Goal: Contribute content

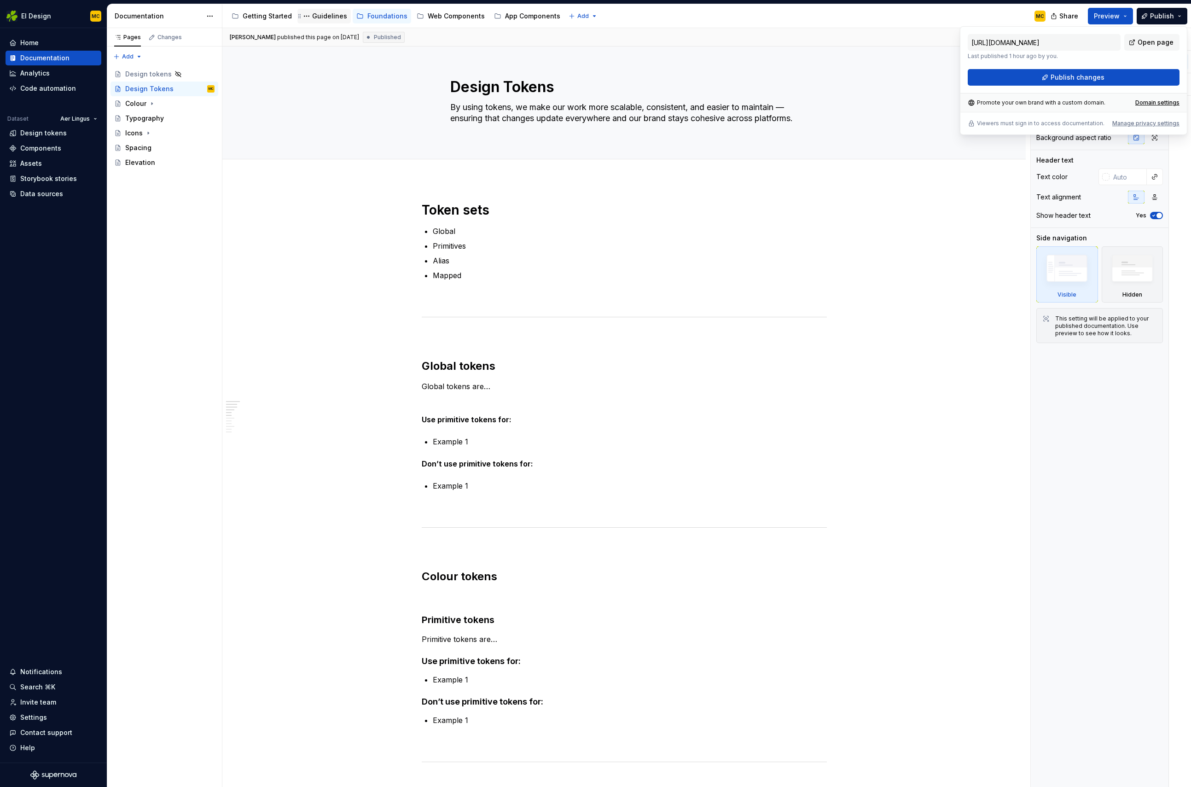
click at [322, 19] on div "Guidelines" at bounding box center [329, 16] width 35 height 9
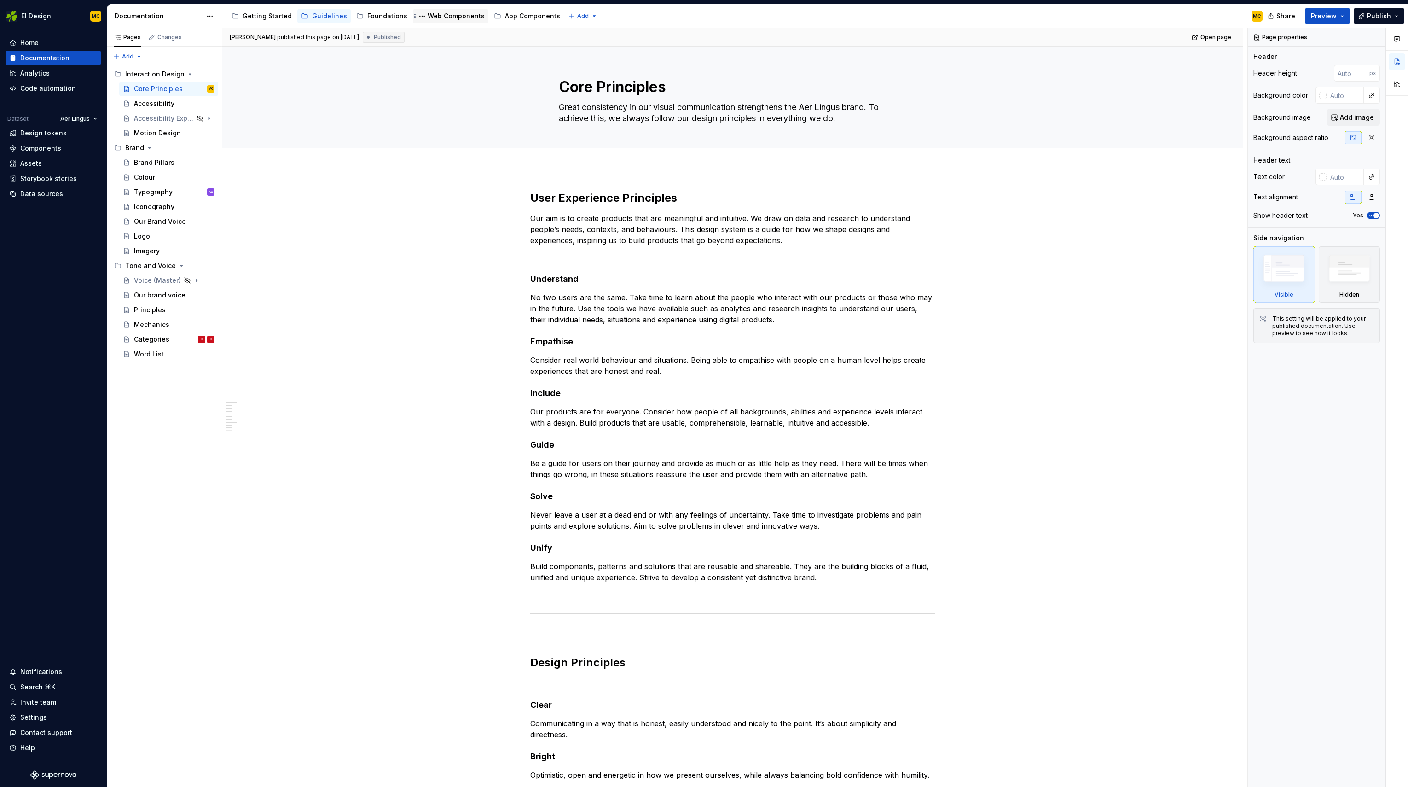
click at [460, 14] on div "Web Components" at bounding box center [456, 16] width 57 height 9
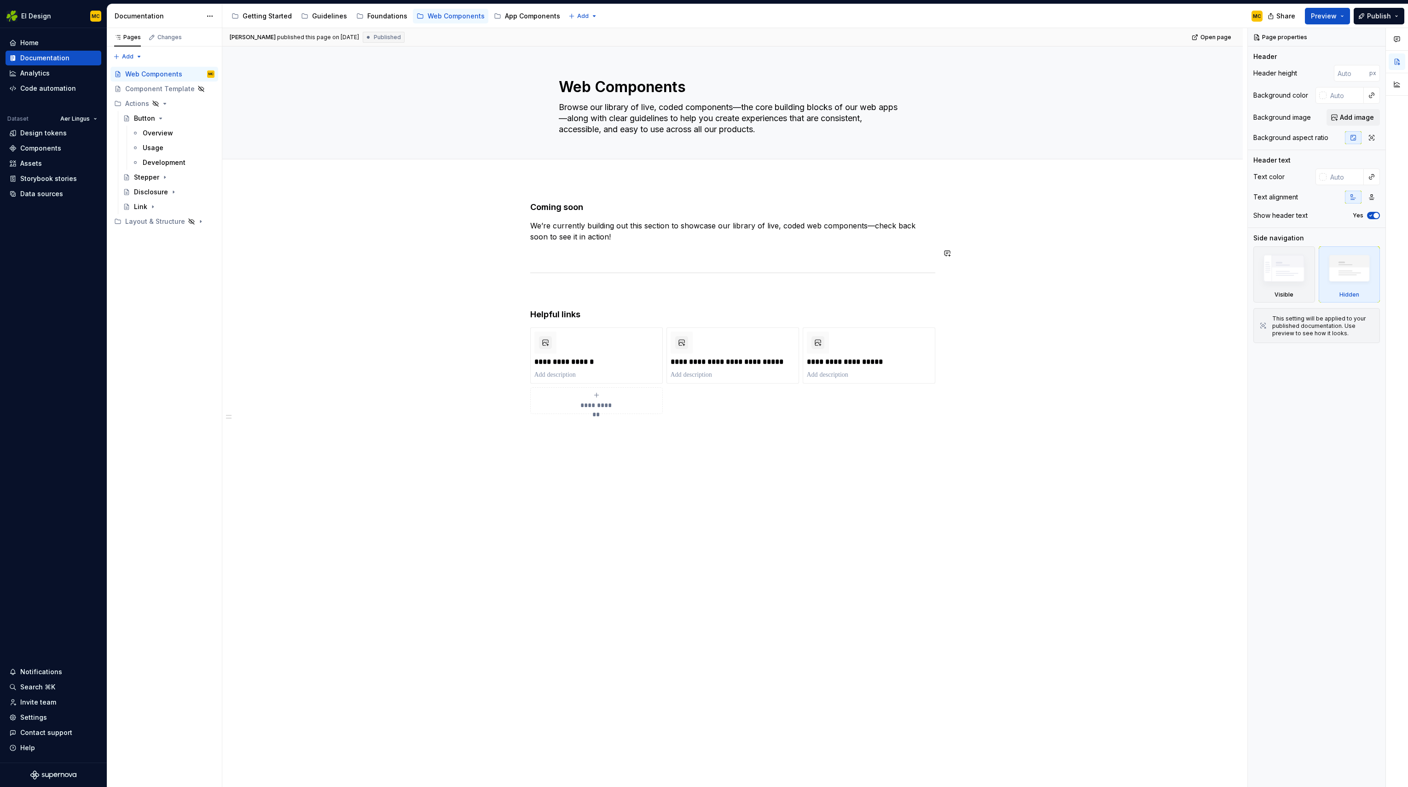
type textarea "*"
click at [615, 242] on div "**********" at bounding box center [732, 335] width 405 height 267
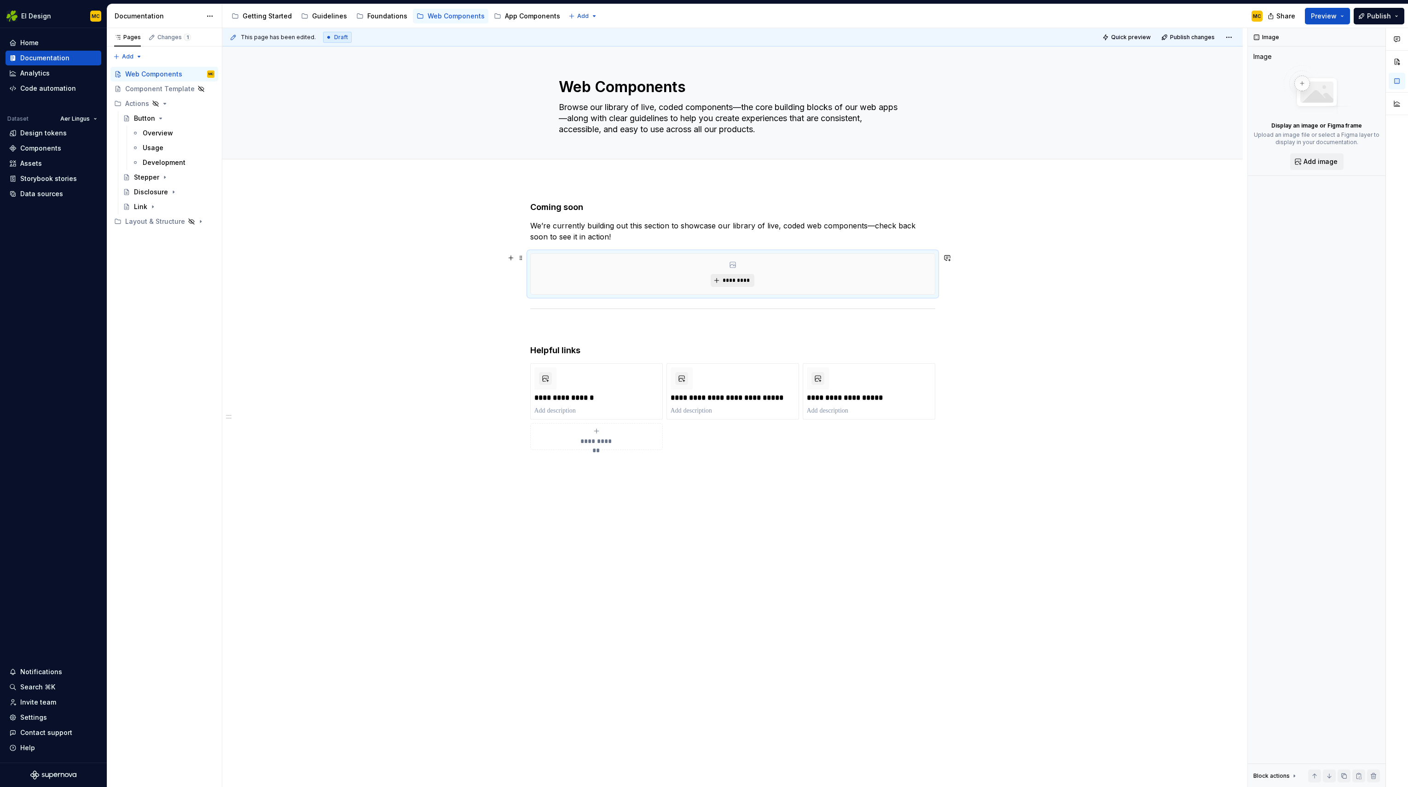
click at [741, 285] on button "*********" at bounding box center [733, 280] width 44 height 13
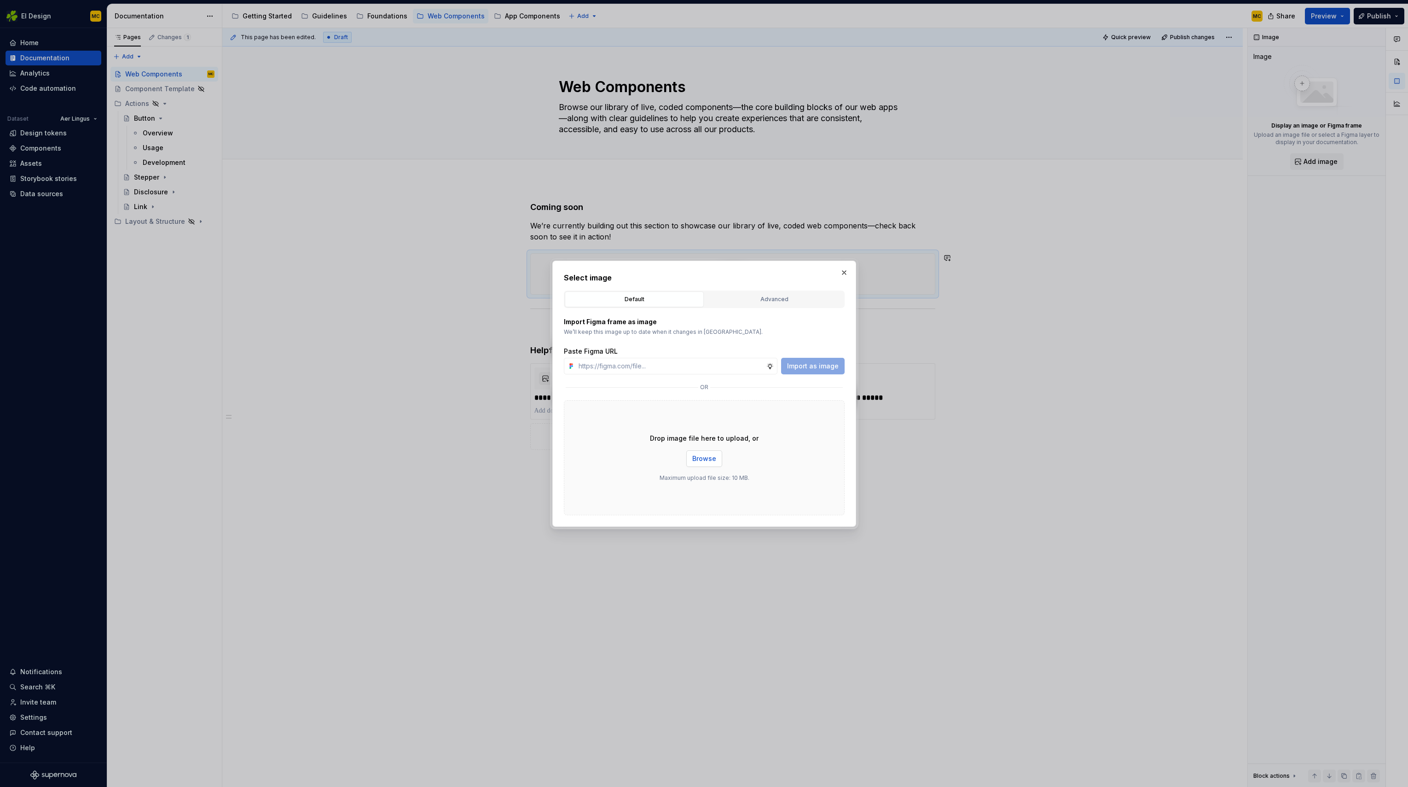
click at [703, 455] on span "Browse" at bounding box center [704, 458] width 24 height 9
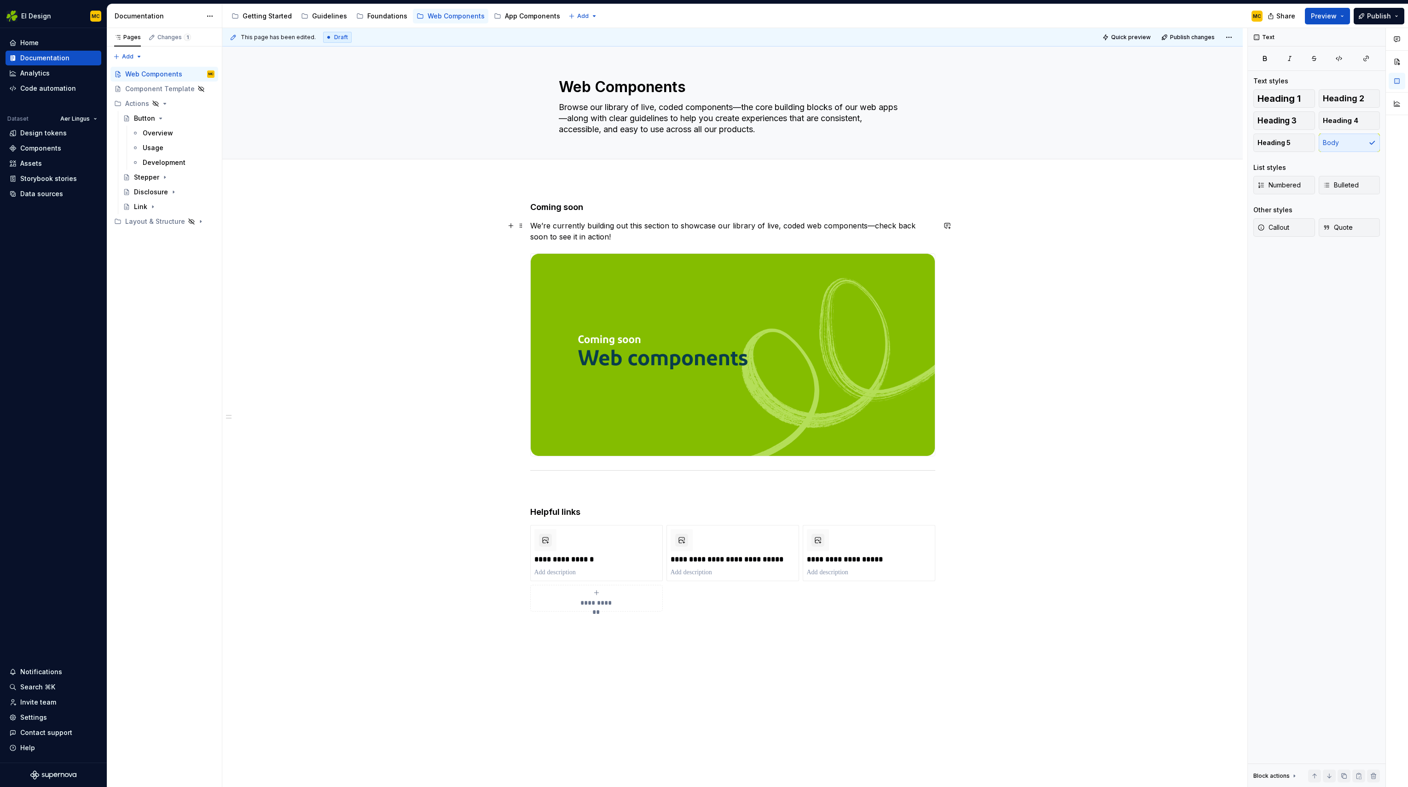
click at [630, 237] on p "We’re currently building out this section to showcase our library of live, code…" at bounding box center [732, 231] width 405 height 22
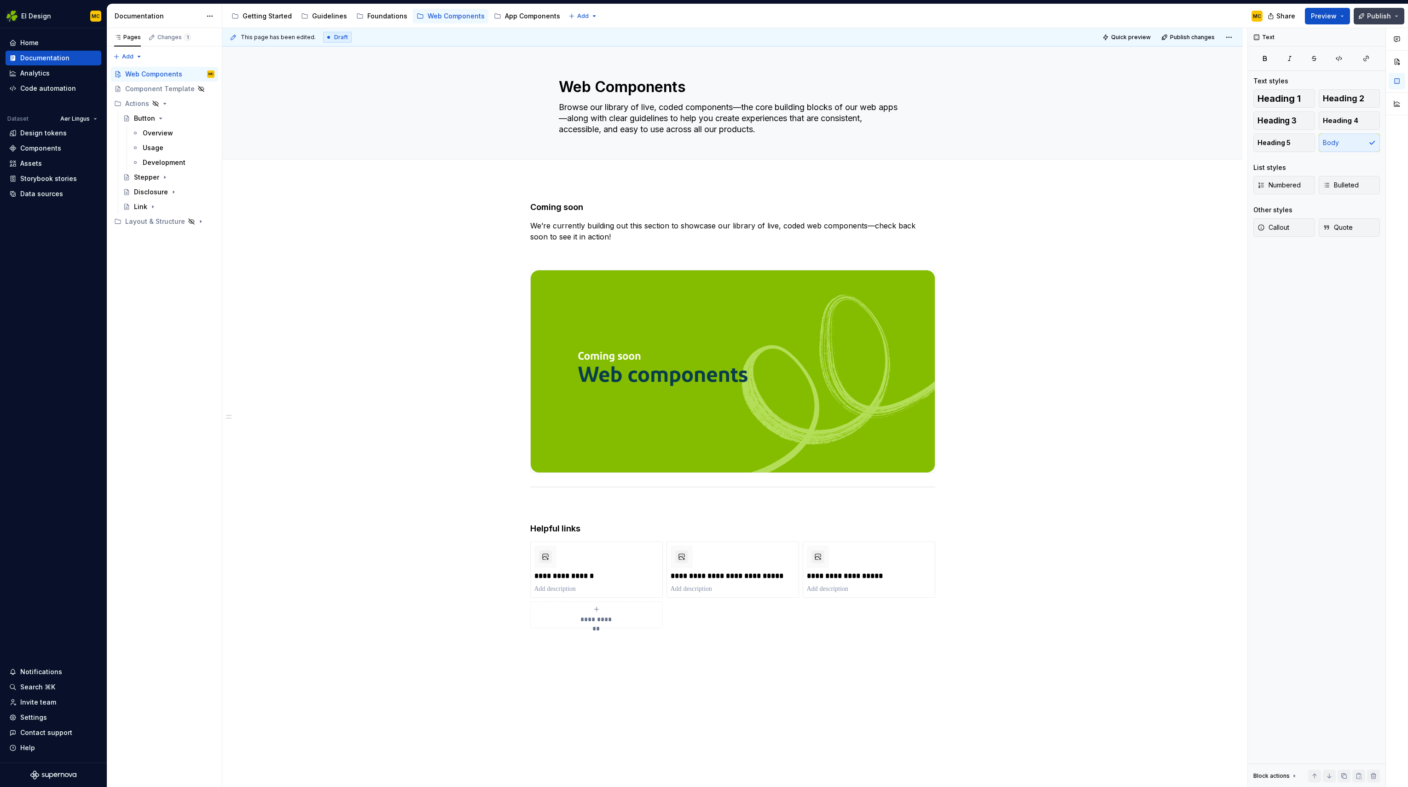
click at [1190, 17] on button "Publish" at bounding box center [1379, 16] width 51 height 17
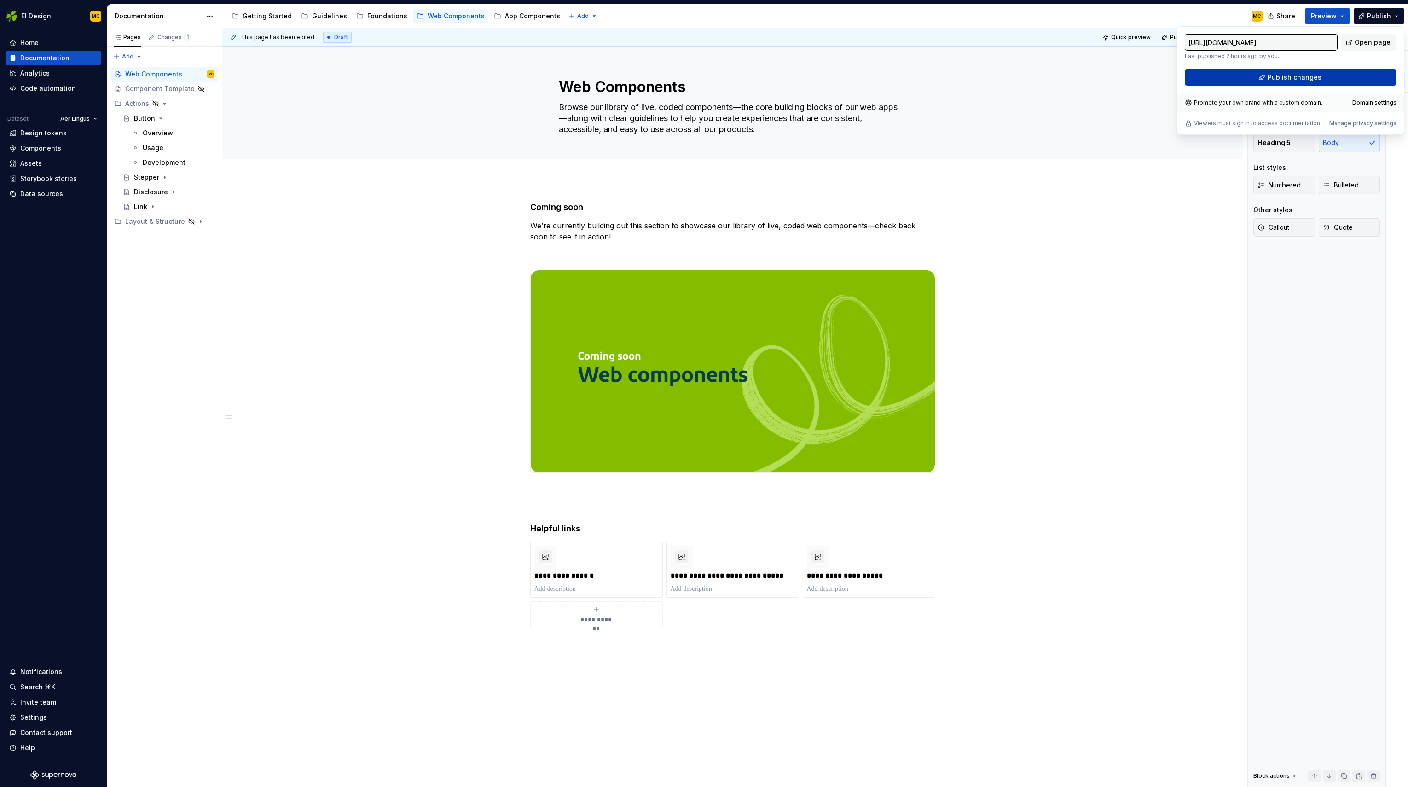
click at [1190, 75] on button "Publish changes" at bounding box center [1291, 77] width 212 height 17
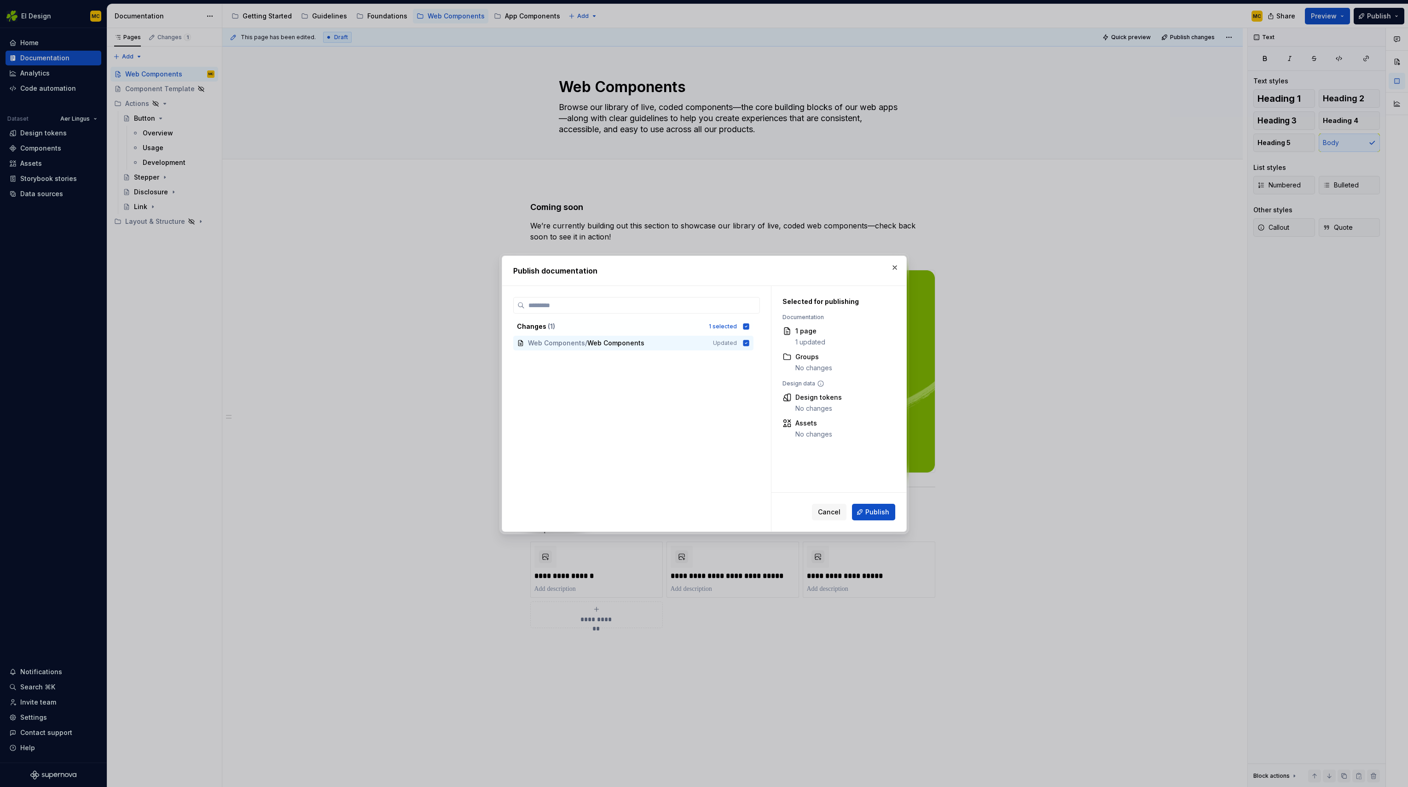
click at [883, 513] on span "Publish" at bounding box center [877, 511] width 24 height 9
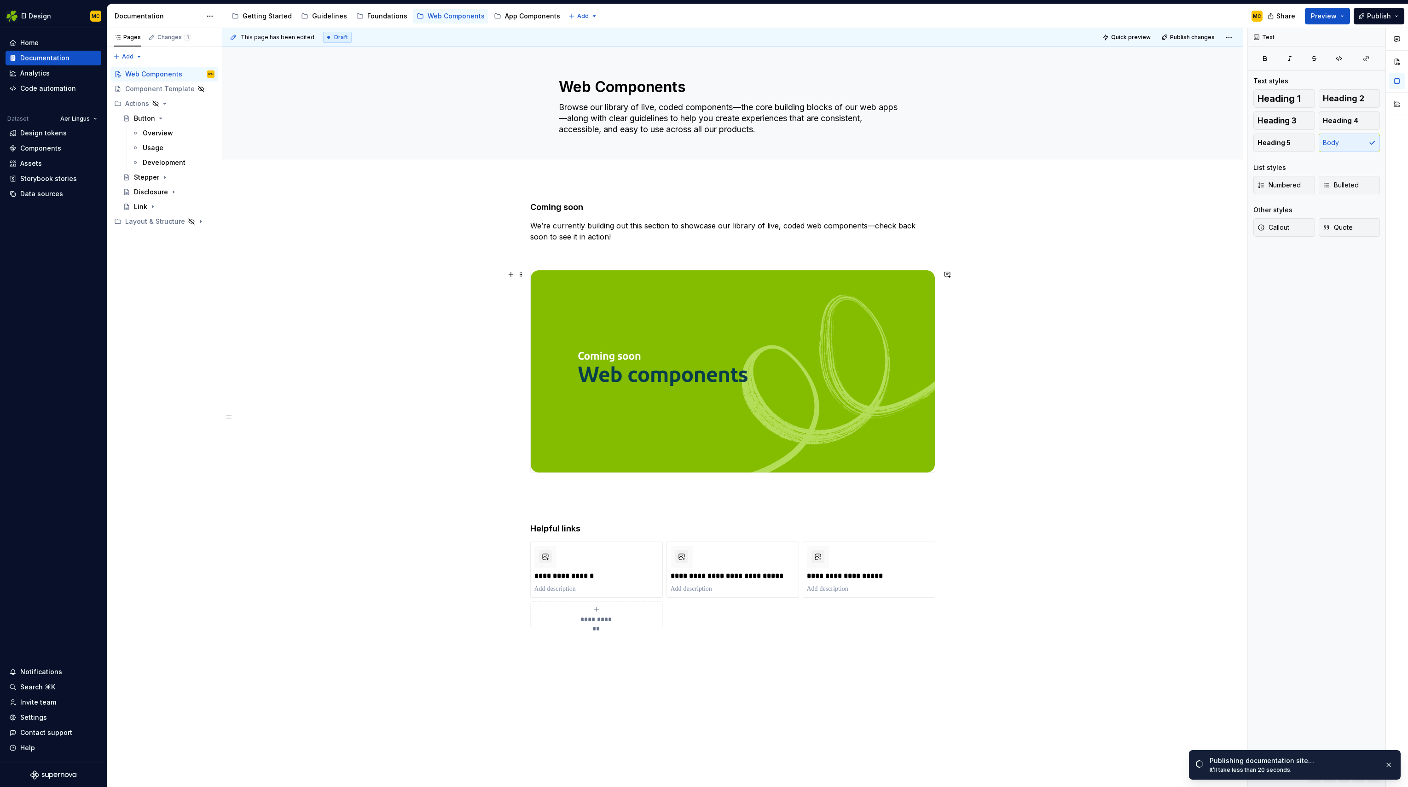
click at [953, 456] on div "**********" at bounding box center [734, 407] width 1025 height 759
click at [516, 488] on button "button" at bounding box center [511, 488] width 13 height 13
drag, startPoint x: 524, startPoint y: 488, endPoint x: 559, endPoint y: 505, distance: 38.7
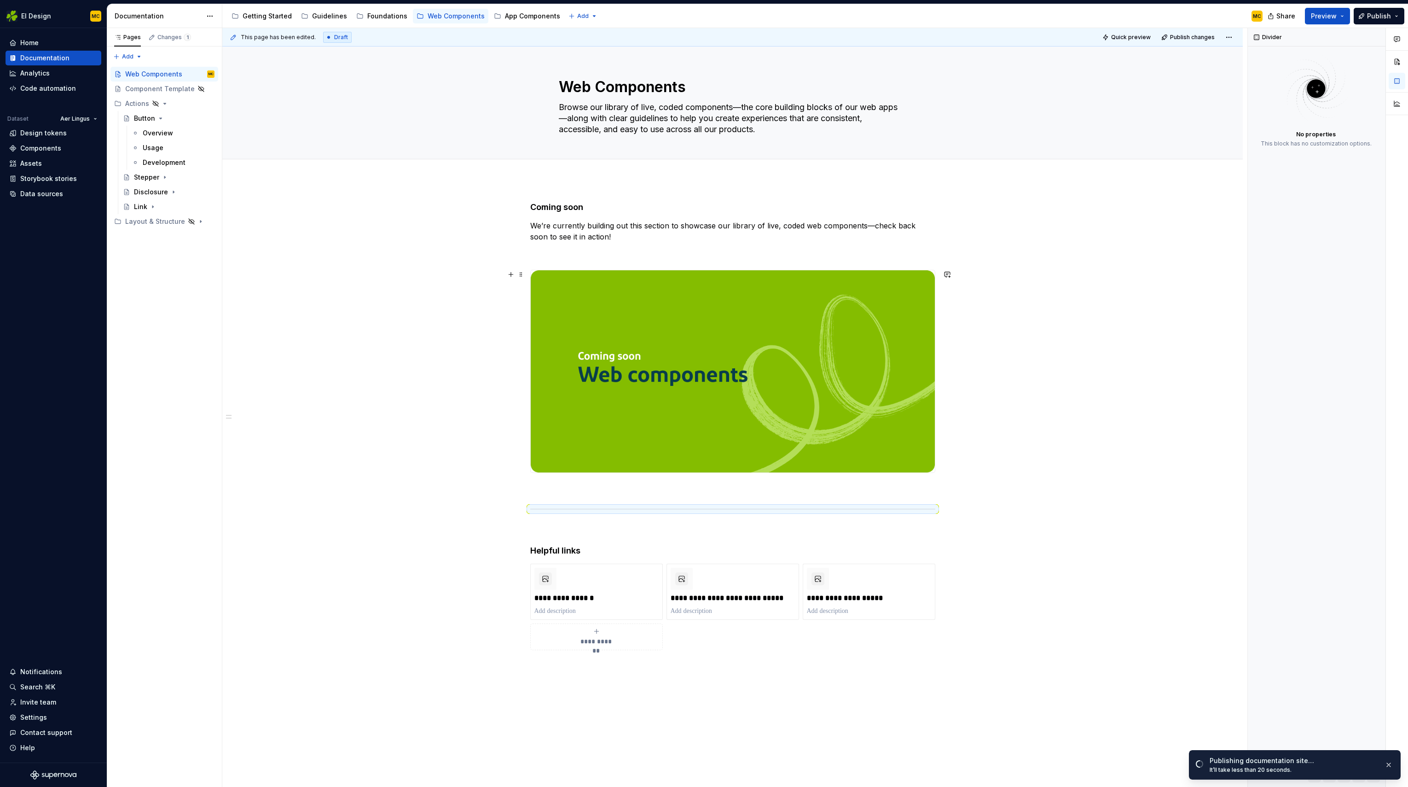
click at [1016, 471] on div "**********" at bounding box center [732, 566] width 1021 height 773
click at [1190, 16] on button "Publish" at bounding box center [1379, 16] width 51 height 17
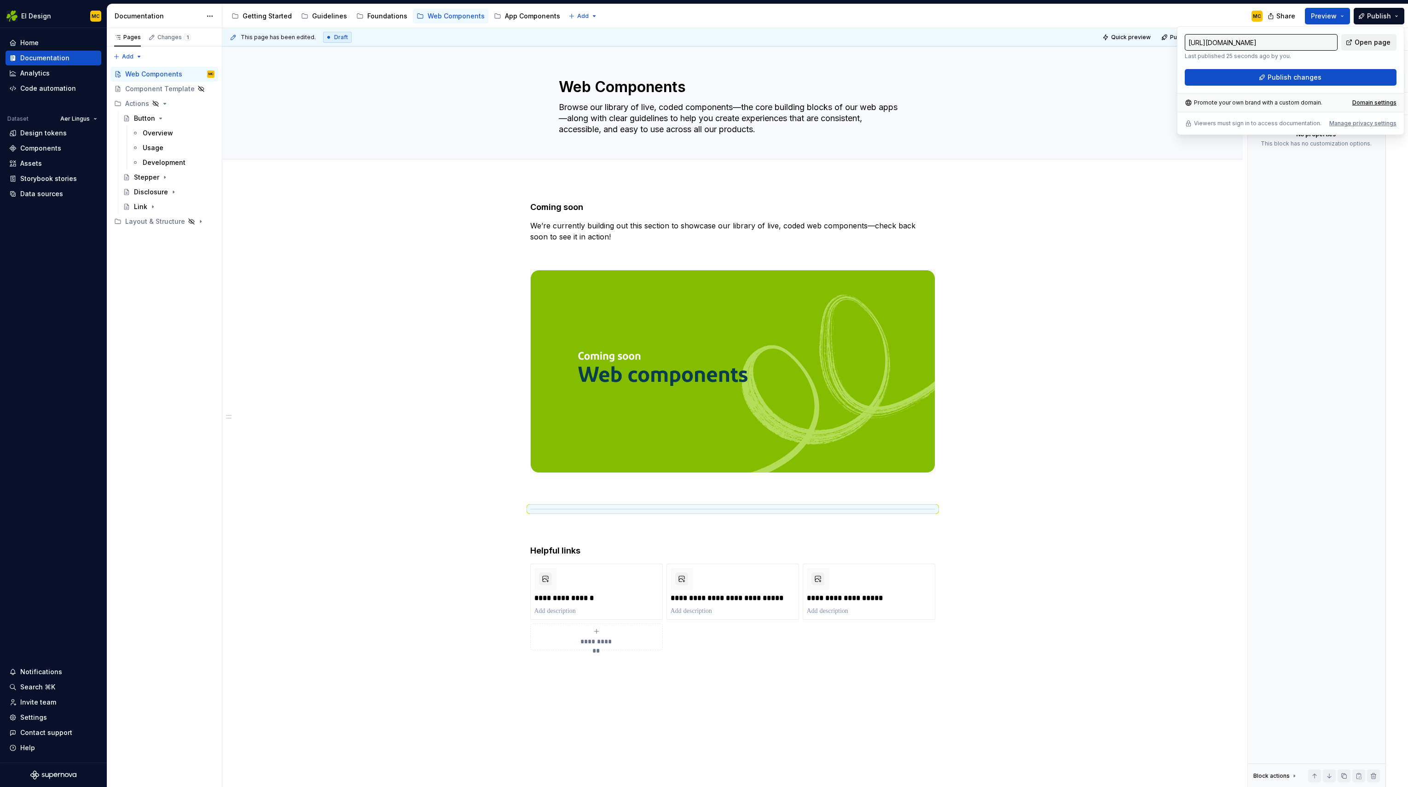
click at [1190, 42] on span "Open page" at bounding box center [1373, 42] width 36 height 9
click at [607, 236] on p "We’re currently building out this section to showcase our library of live, code…" at bounding box center [732, 231] width 405 height 22
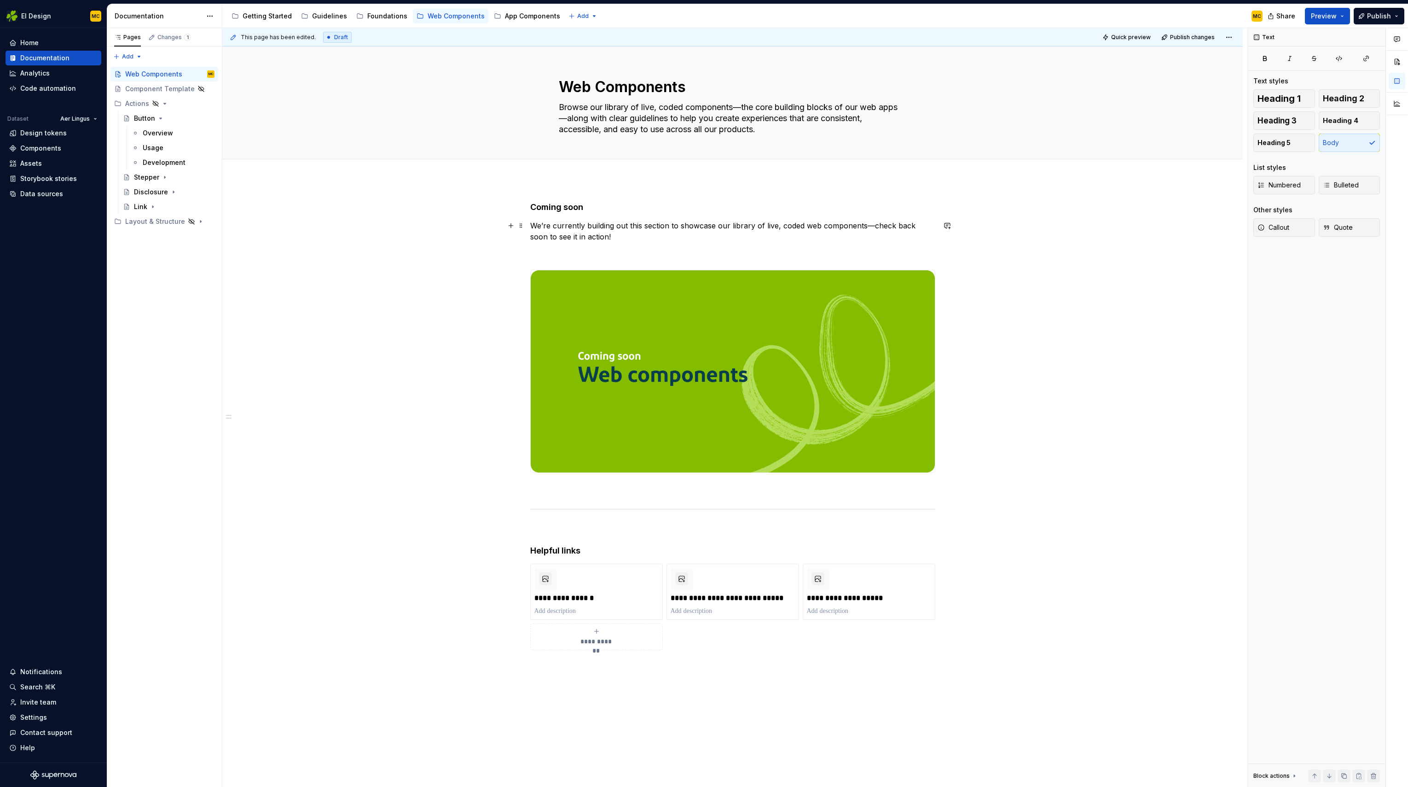
click at [602, 231] on p "We’re currently building out this section to showcase our library of live, code…" at bounding box center [732, 231] width 405 height 22
click at [1190, 225] on button "Callout" at bounding box center [1285, 227] width 62 height 18
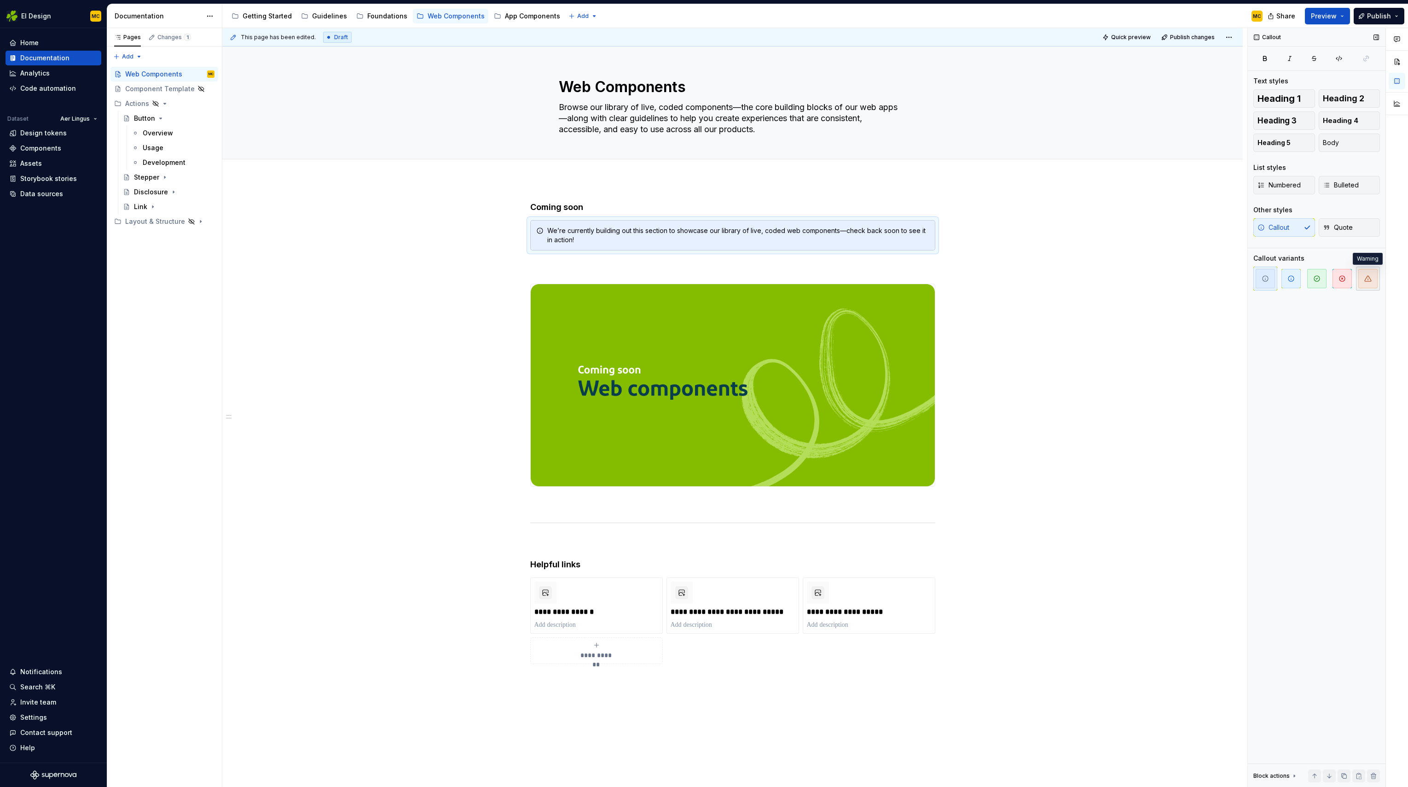
click at [1190, 281] on icon "button" at bounding box center [1367, 278] width 7 height 7
click at [1190, 283] on span "button" at bounding box center [1291, 278] width 19 height 19
click at [784, 204] on h4 "Coming soon" at bounding box center [732, 207] width 405 height 11
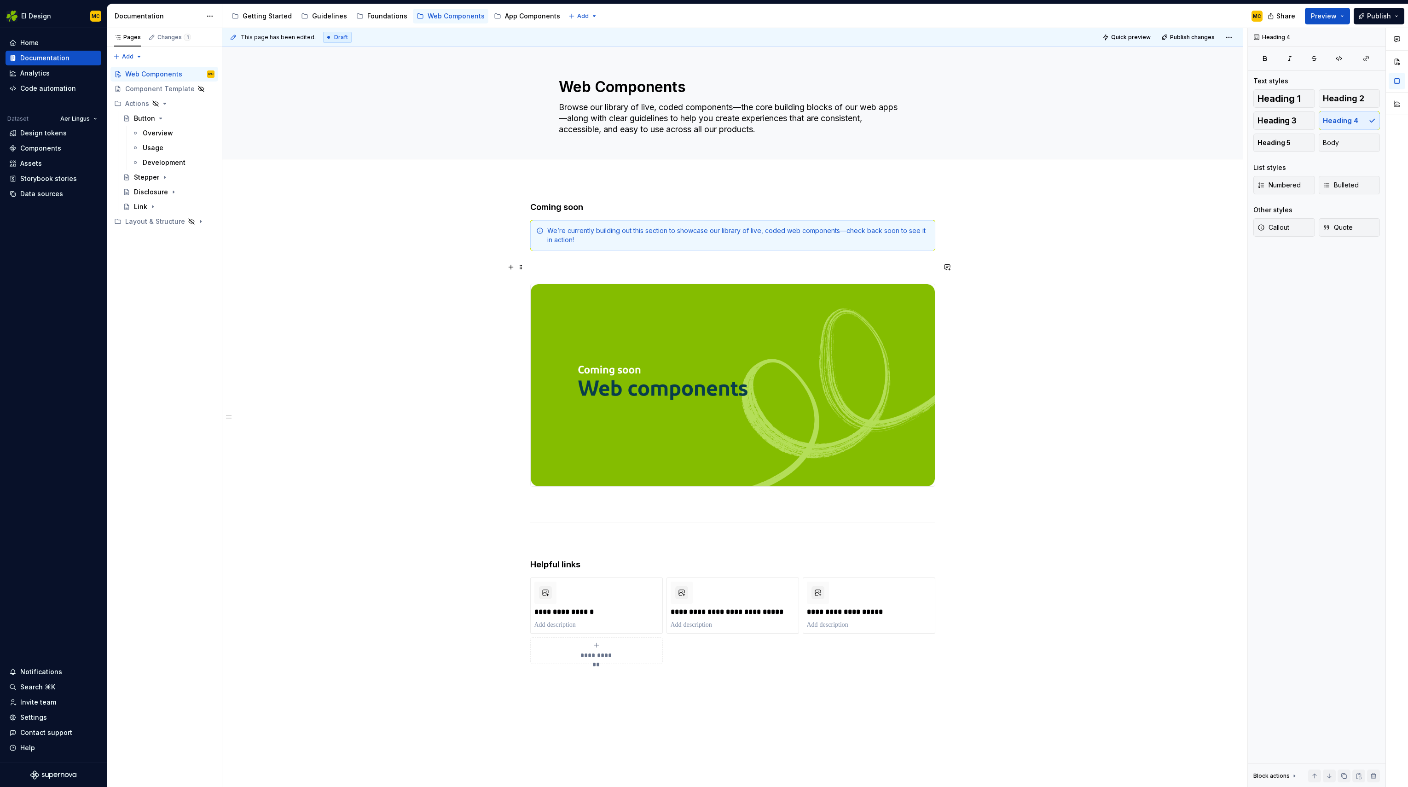
click at [583, 263] on p at bounding box center [732, 266] width 405 height 11
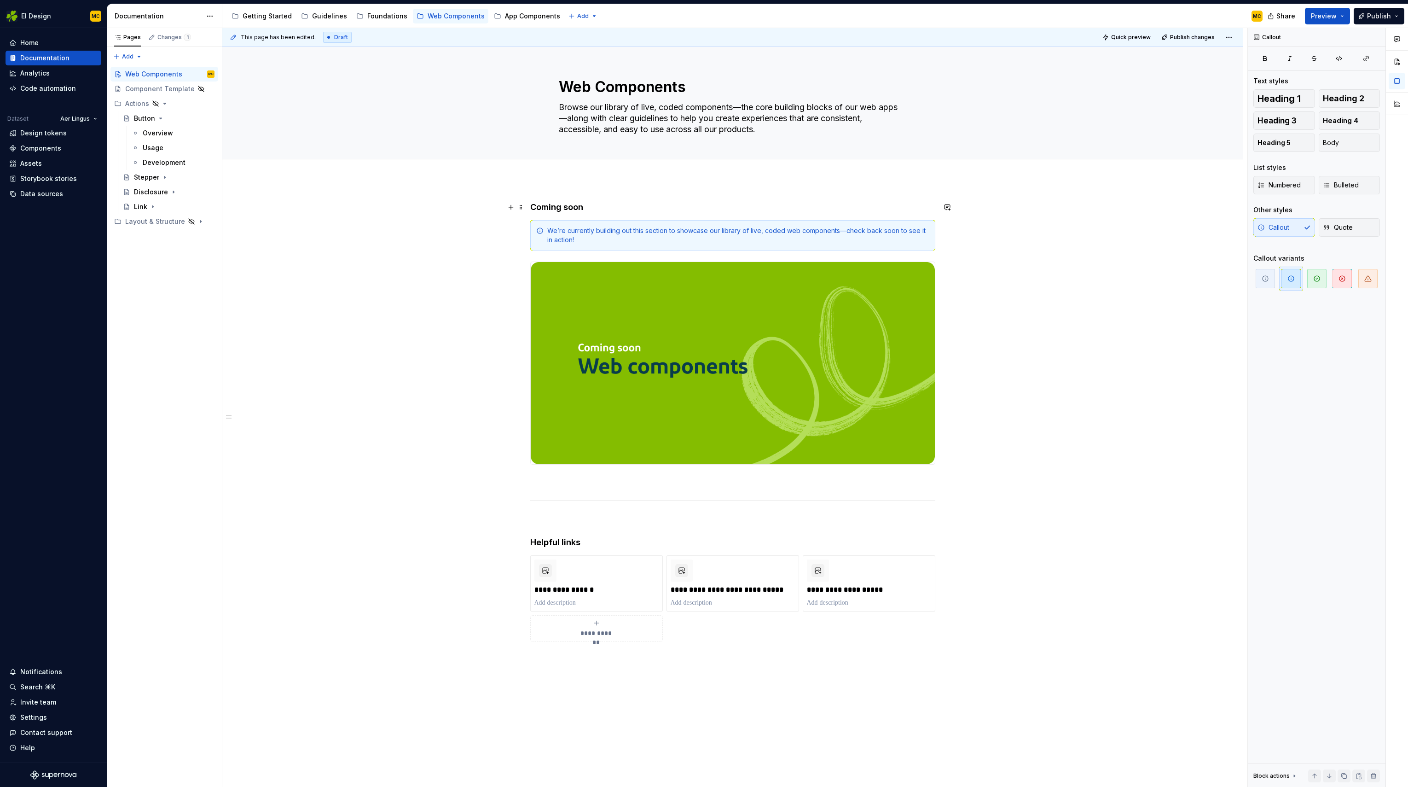
click at [622, 204] on h4 "Coming soon" at bounding box center [732, 207] width 405 height 11
click at [1068, 266] on div "**********" at bounding box center [732, 562] width 1021 height 765
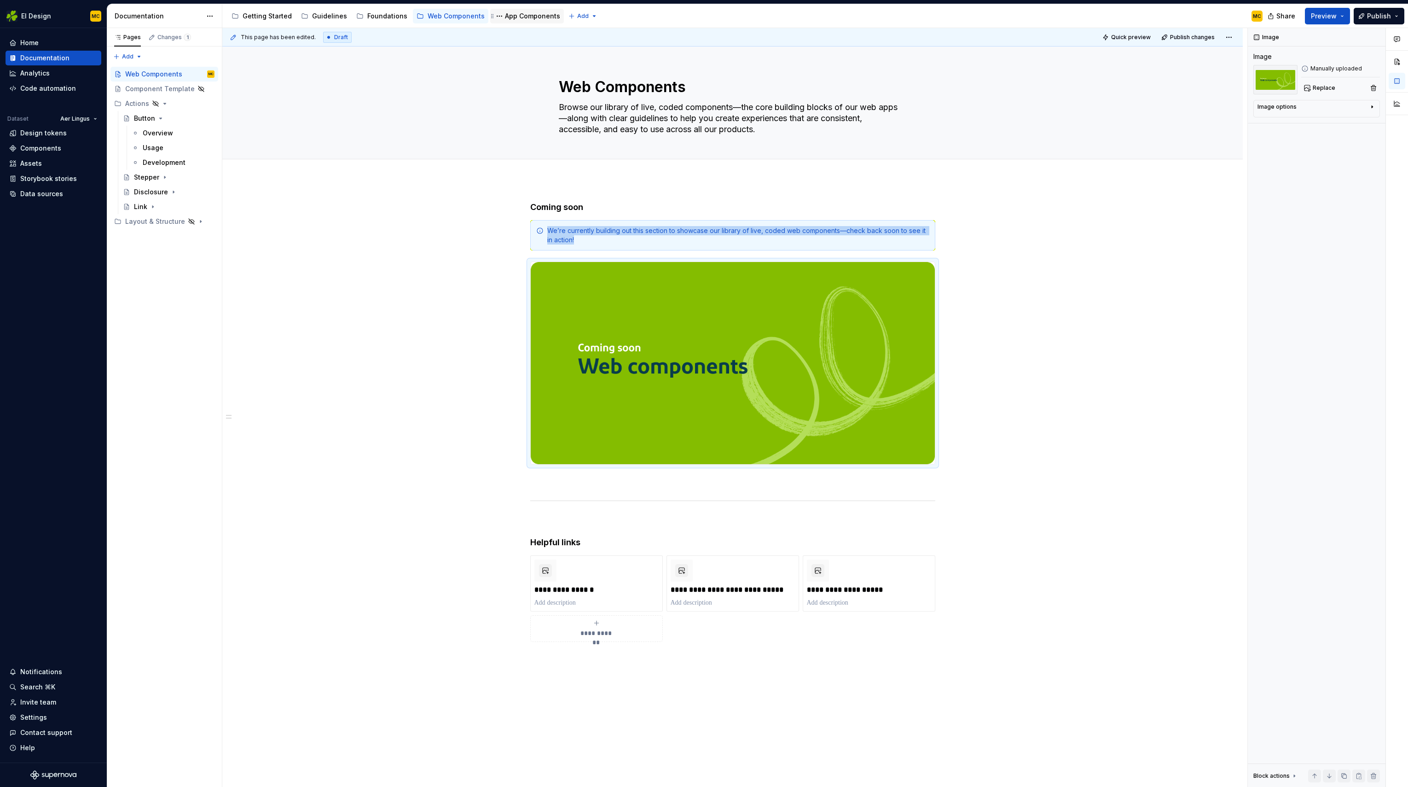
click at [533, 20] on div "App Components" at bounding box center [532, 16] width 55 height 9
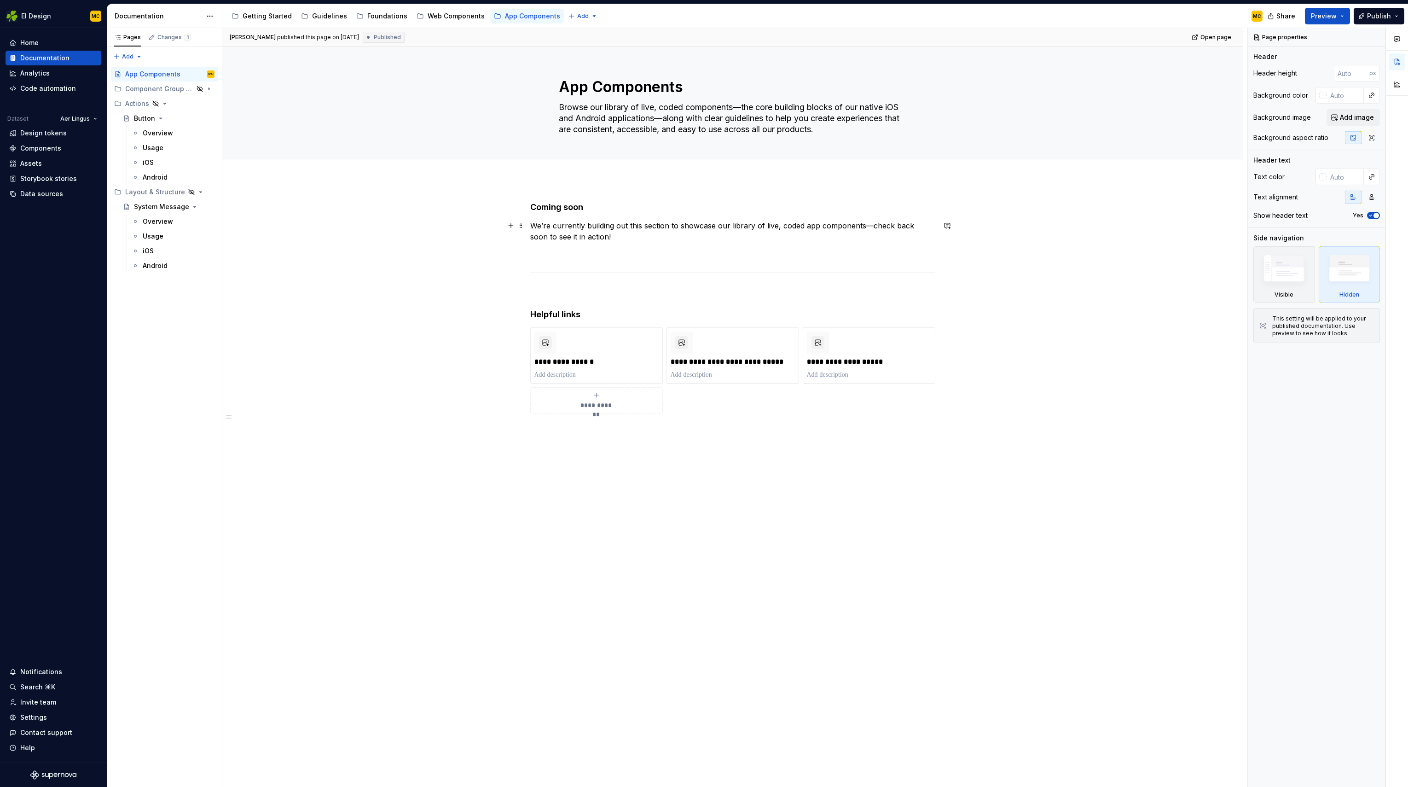
type textarea "*"
click at [607, 239] on p "We’re currently building out this section to showcase our library of live, code…" at bounding box center [732, 231] width 405 height 22
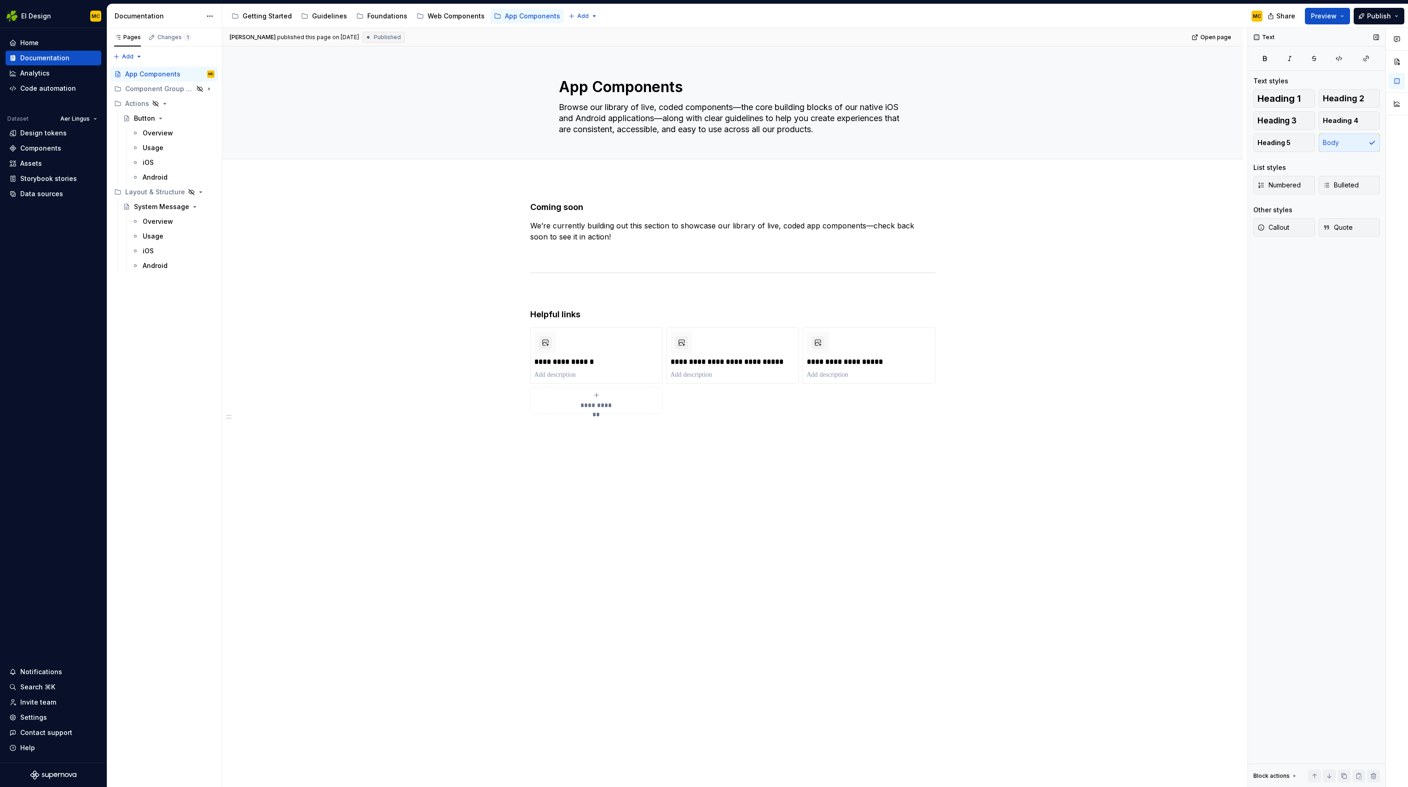
click at [1190, 239] on div "Callout Quote" at bounding box center [1317, 230] width 127 height 24
click at [1190, 236] on button "Callout" at bounding box center [1285, 227] width 62 height 18
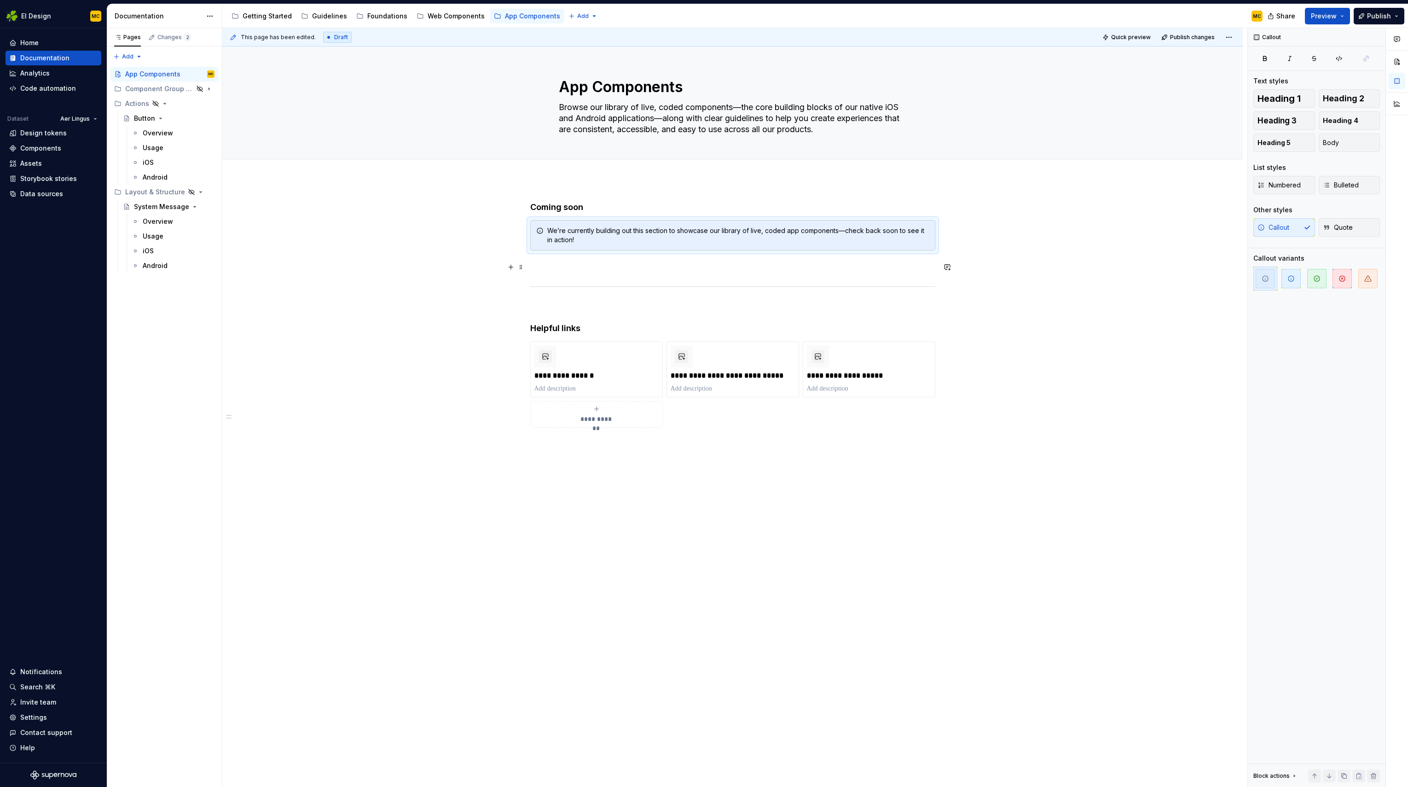
click at [745, 266] on p at bounding box center [732, 266] width 405 height 11
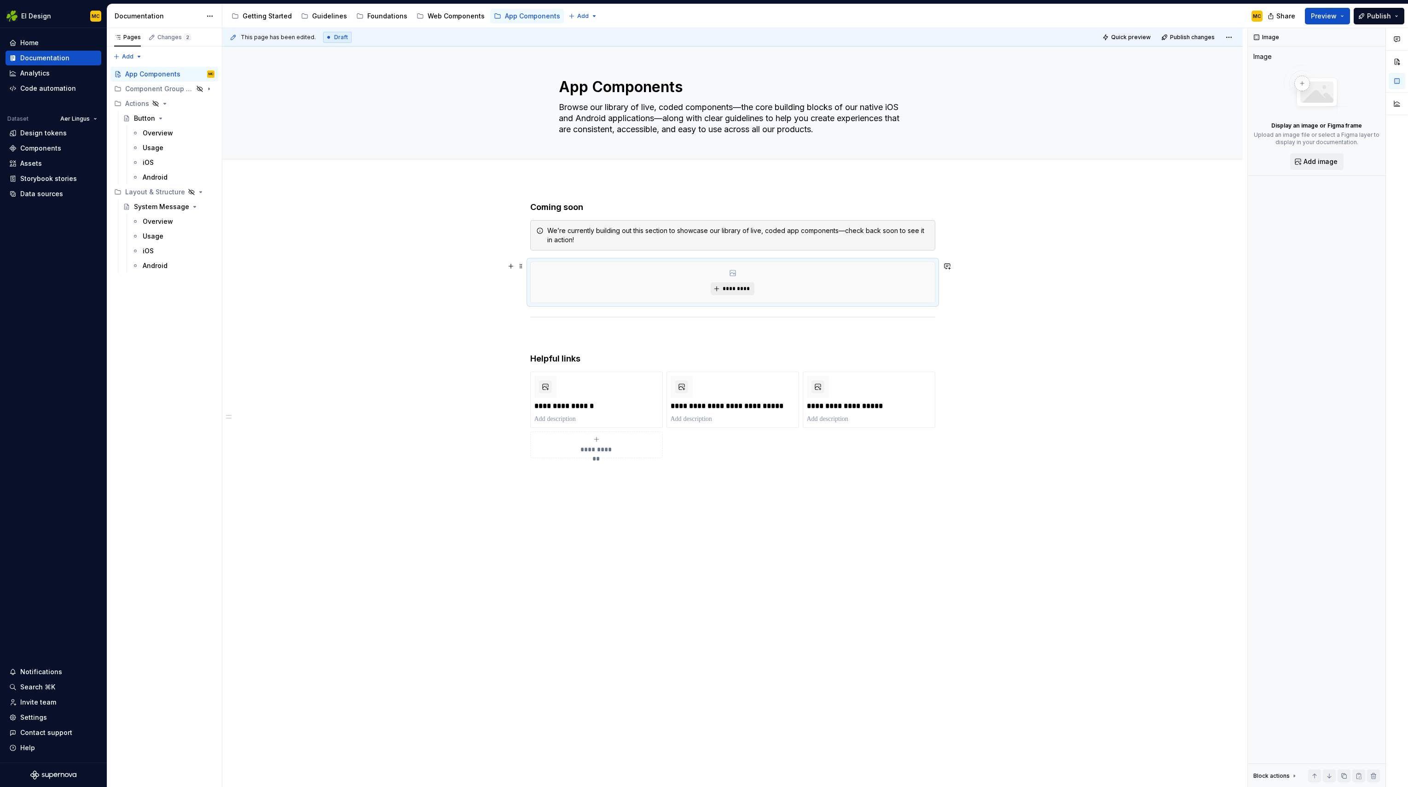
click at [743, 290] on span "*********" at bounding box center [736, 288] width 28 height 7
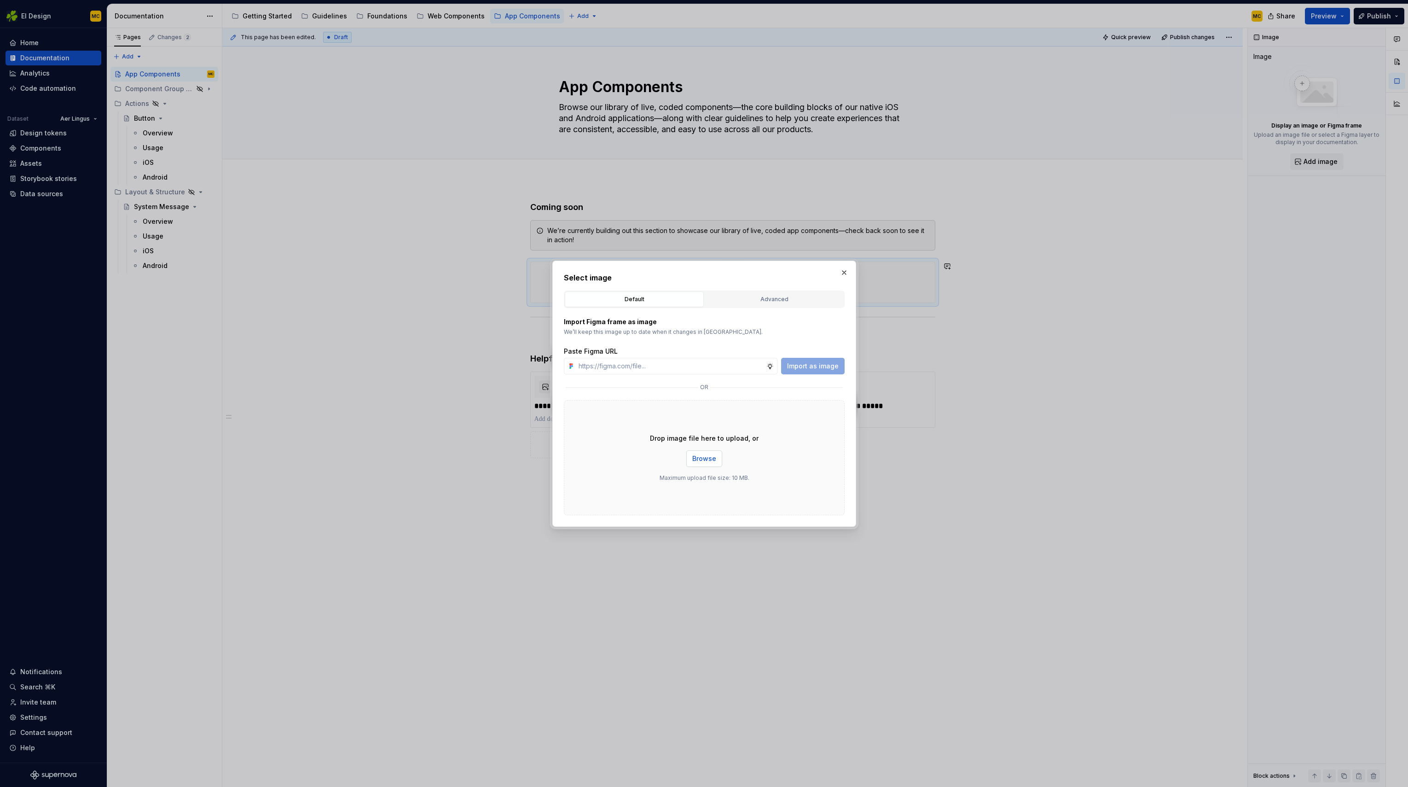
click at [704, 456] on span "Browse" at bounding box center [704, 458] width 24 height 9
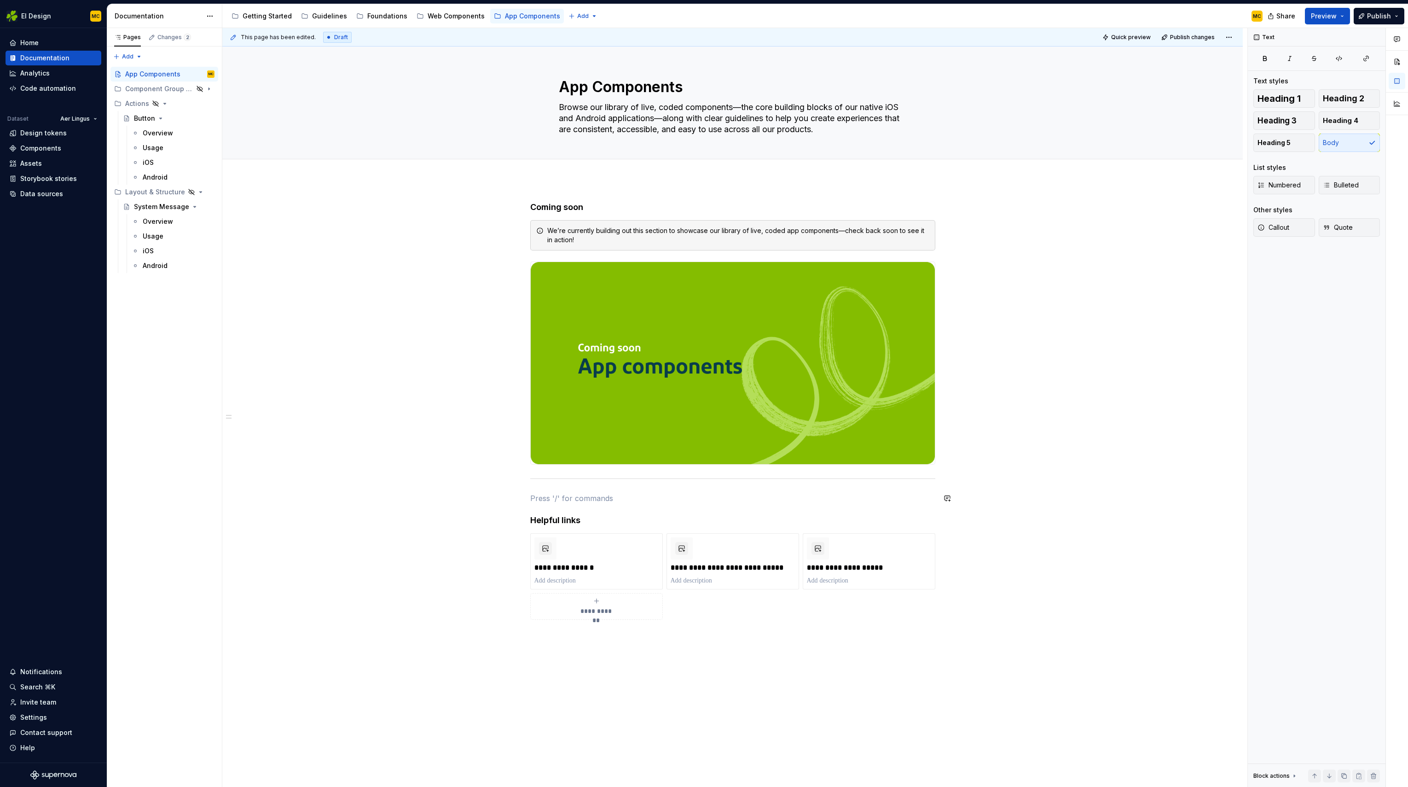
click at [559, 493] on p at bounding box center [732, 498] width 405 height 11
drag, startPoint x: 523, startPoint y: 481, endPoint x: 559, endPoint y: 506, distance: 44.2
drag, startPoint x: 523, startPoint y: 480, endPoint x: 569, endPoint y: 480, distance: 45.6
click at [522, 478] on span at bounding box center [520, 480] width 7 height 13
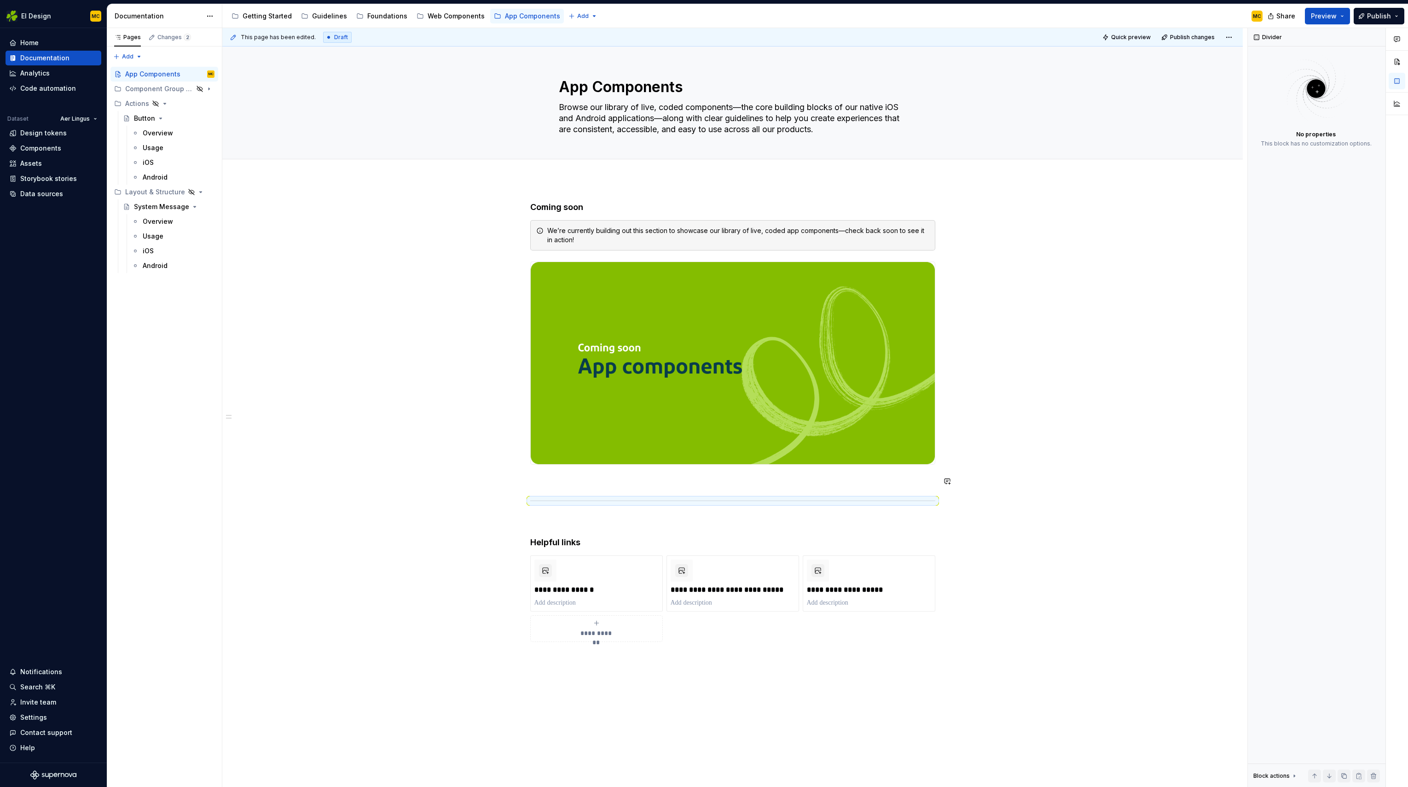
click at [1048, 468] on div "**********" at bounding box center [732, 554] width 1021 height 748
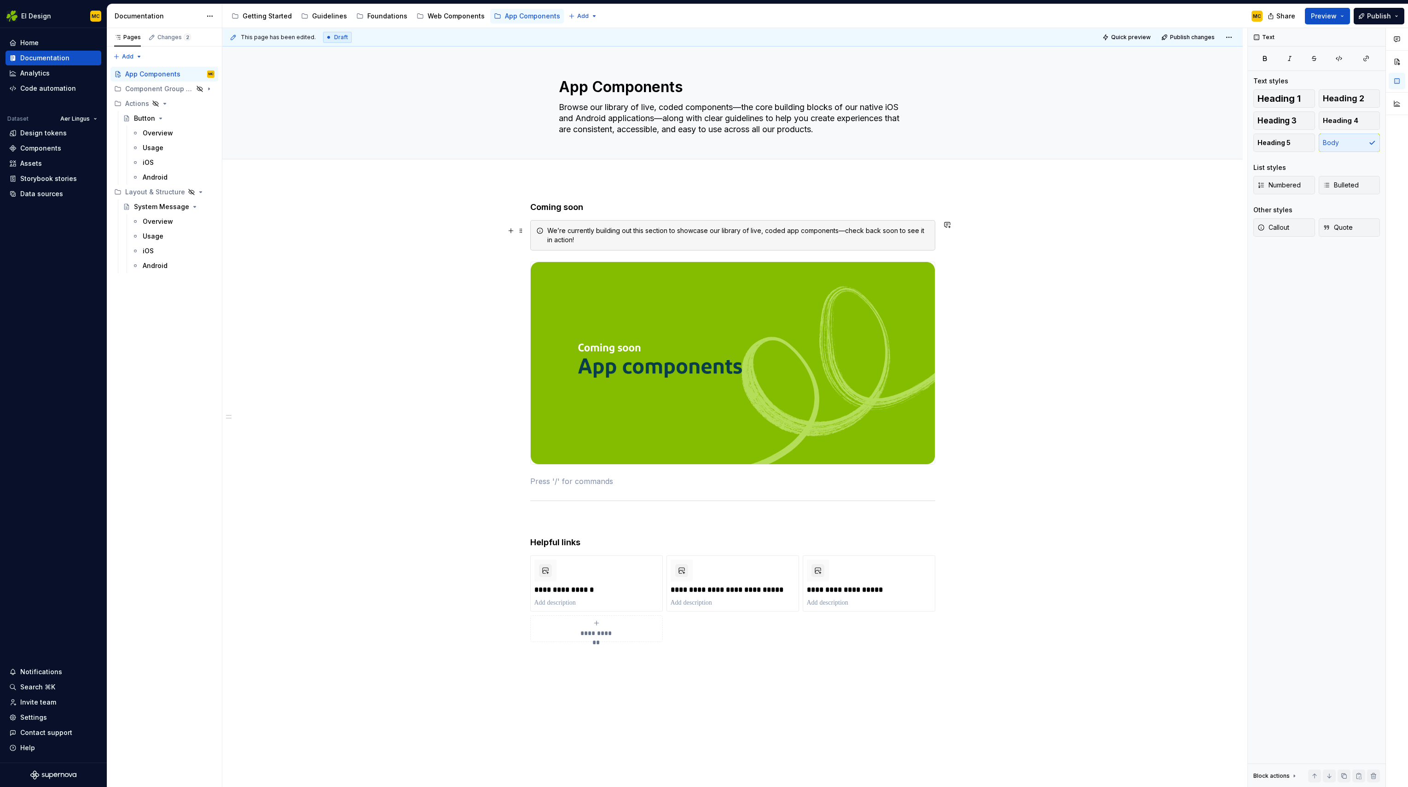
click at [914, 240] on div "We’re currently building out this section to showcase our library of live, code…" at bounding box center [738, 235] width 382 height 18
click at [1190, 279] on icon "button" at bounding box center [1291, 278] width 7 height 7
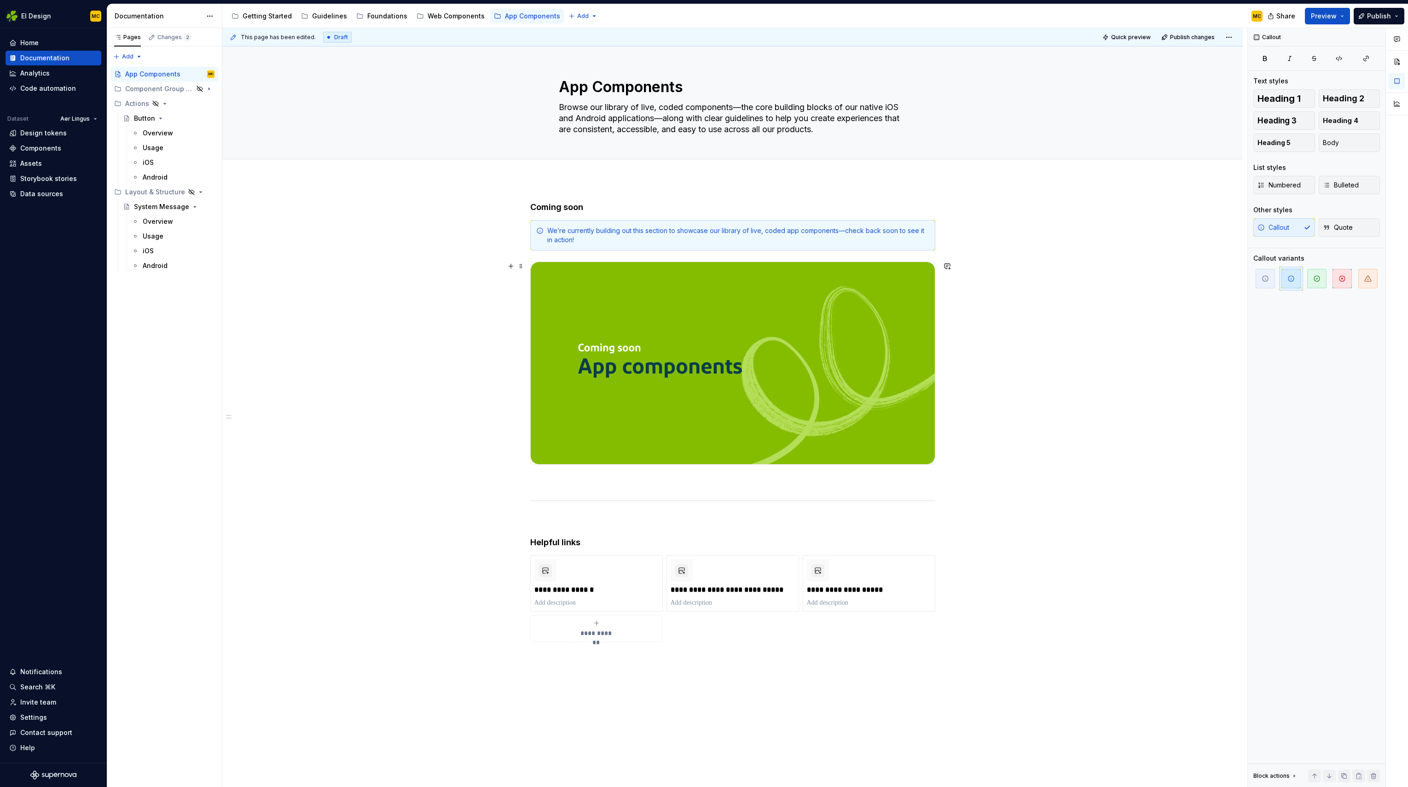
click at [1092, 345] on div "**********" at bounding box center [732, 554] width 1021 height 748
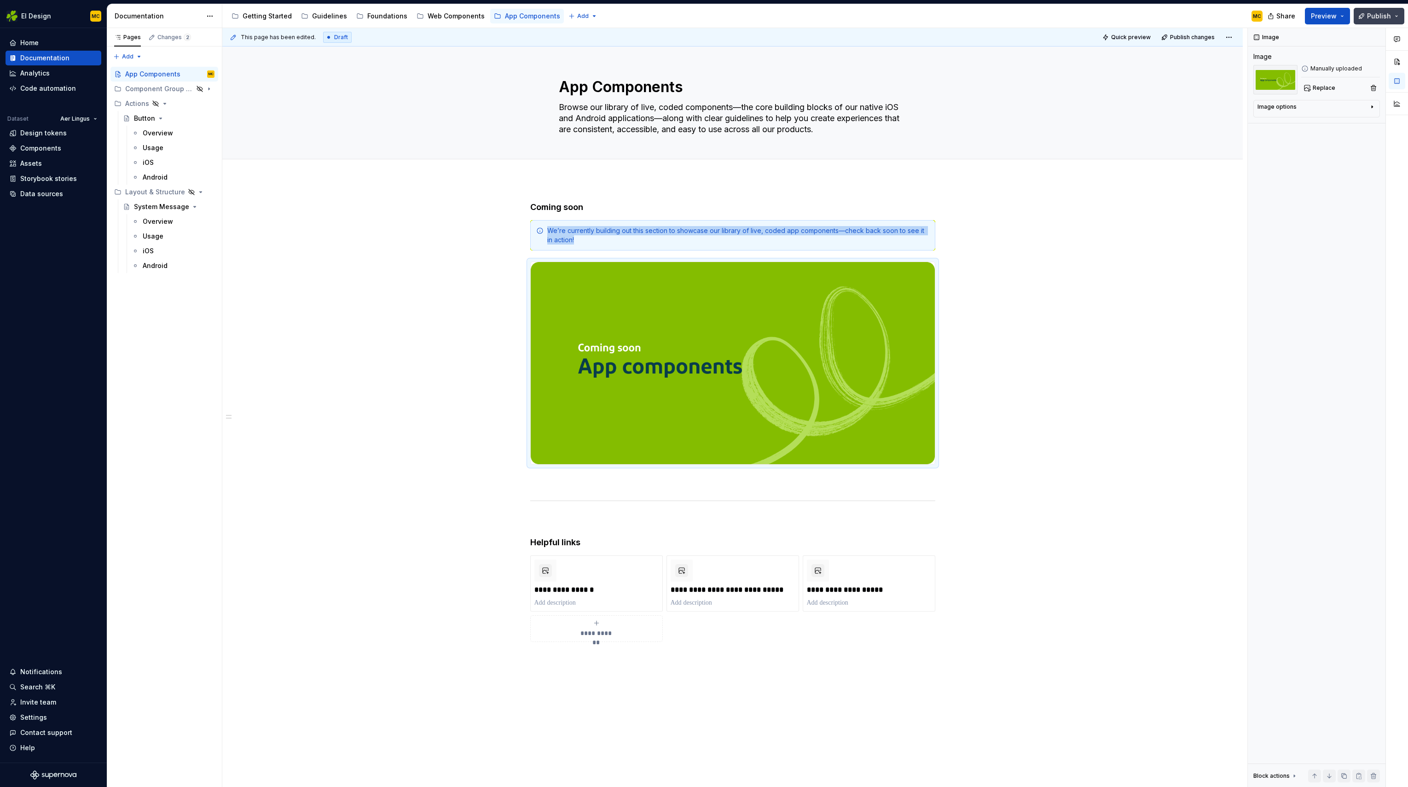
click at [1190, 15] on button "Publish" at bounding box center [1379, 16] width 51 height 17
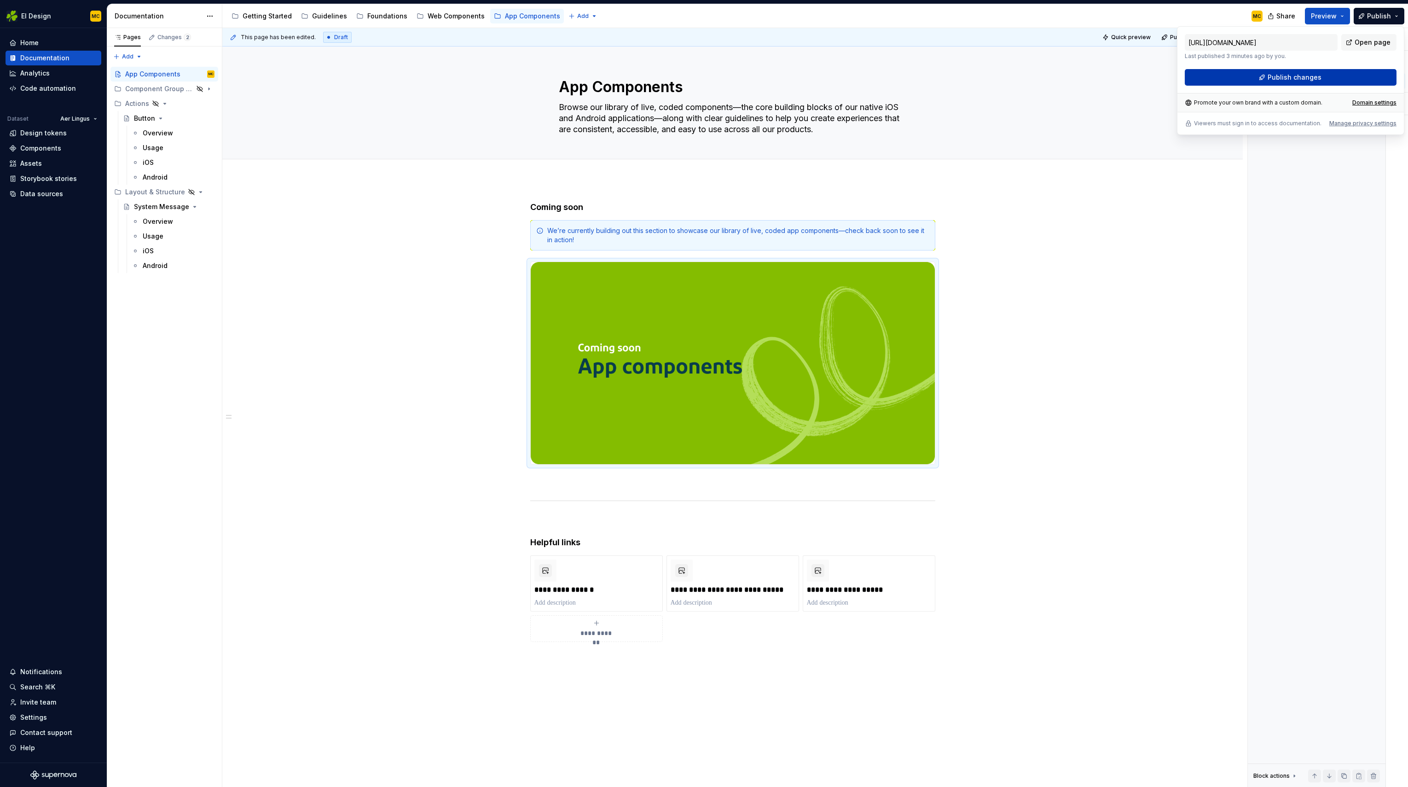
click at [1190, 75] on button "Publish changes" at bounding box center [1291, 77] width 212 height 17
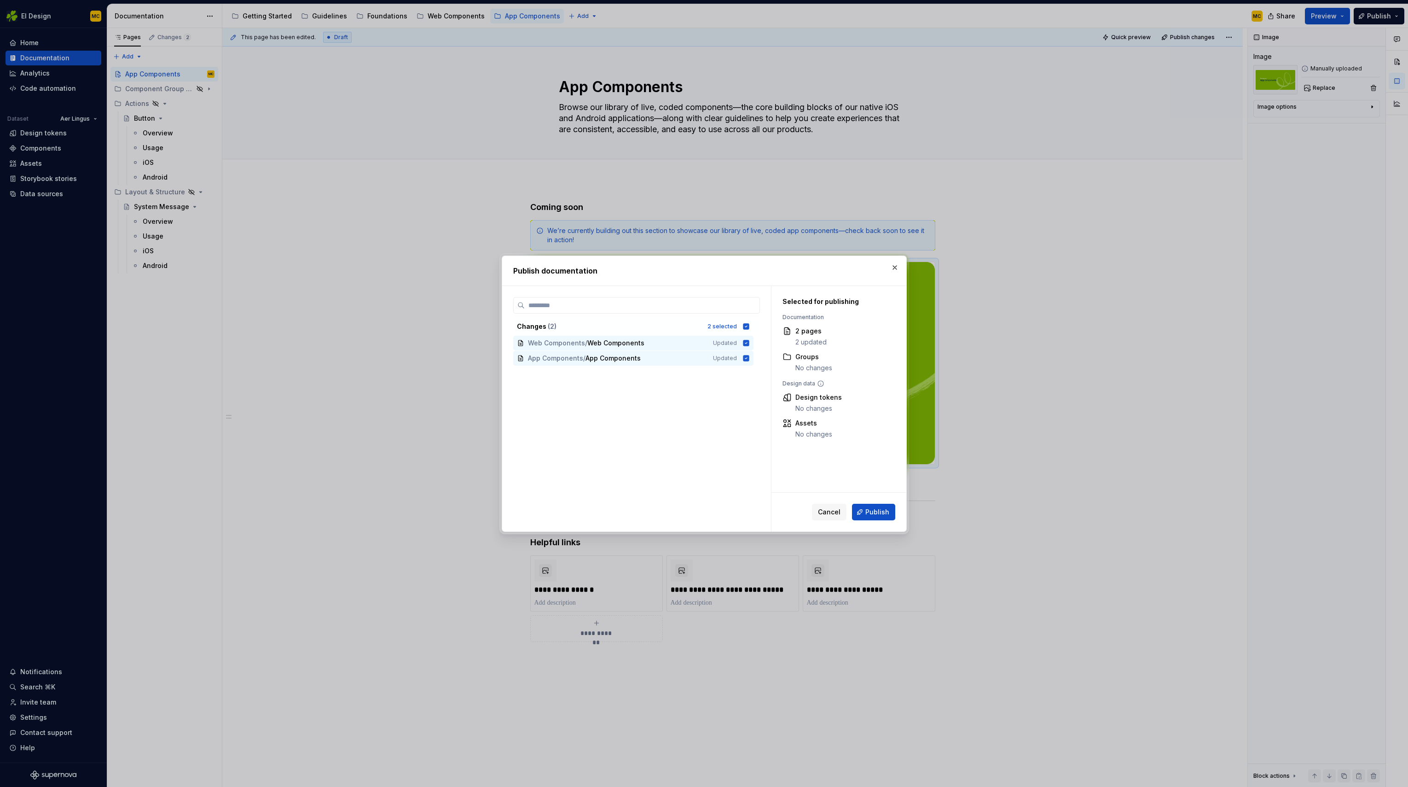
click at [877, 508] on span "Publish" at bounding box center [877, 511] width 24 height 9
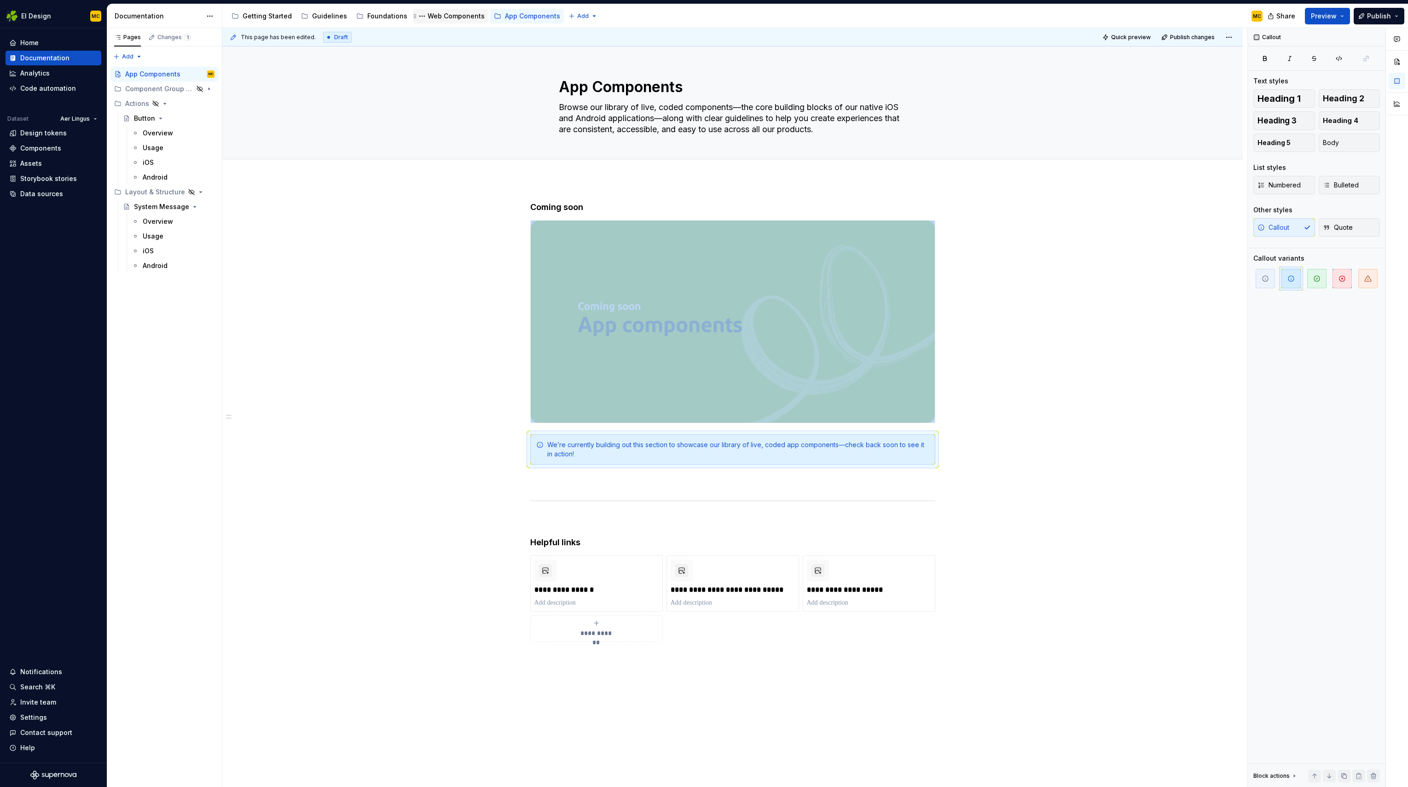
click at [439, 17] on div "Web Components" at bounding box center [456, 16] width 57 height 9
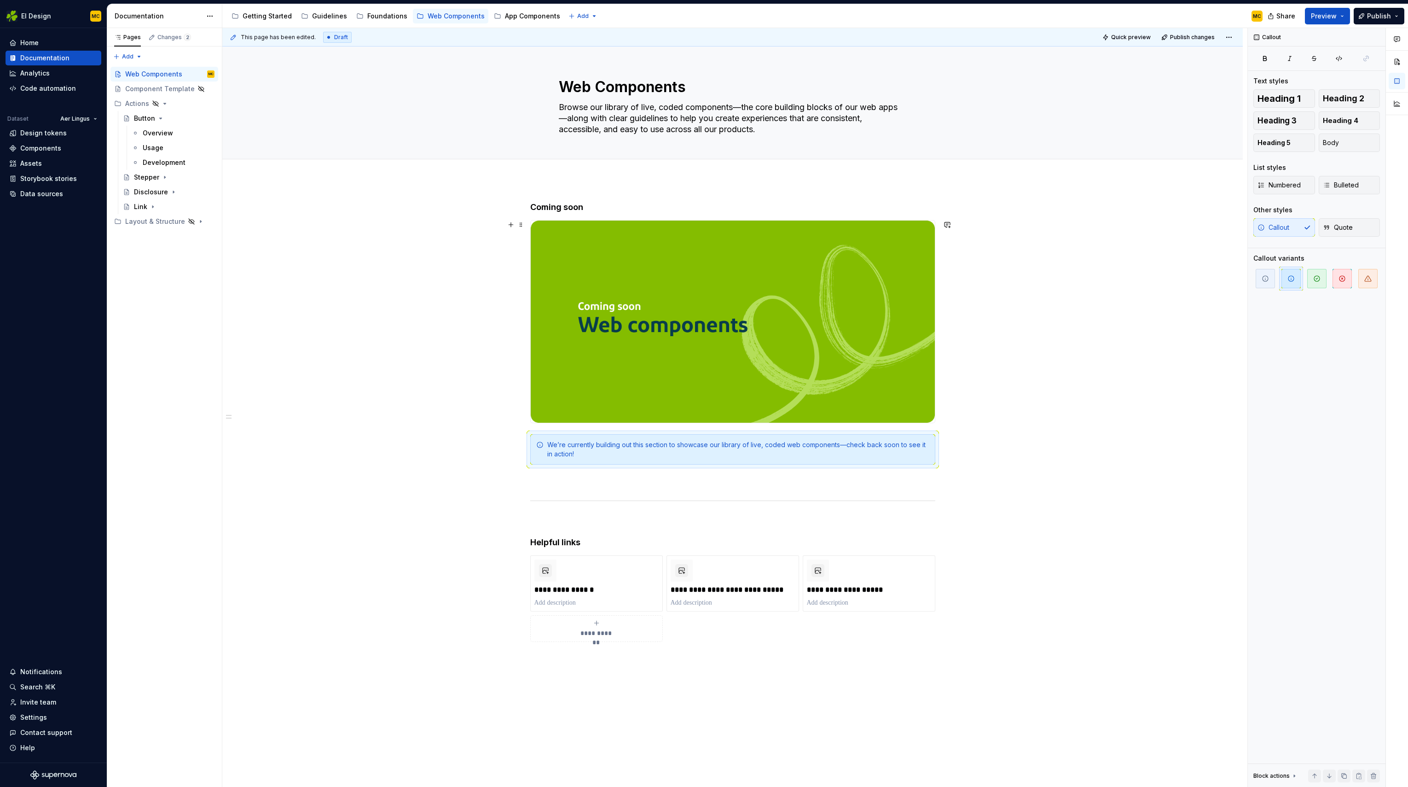
click at [1044, 261] on div "**********" at bounding box center [732, 562] width 1021 height 765
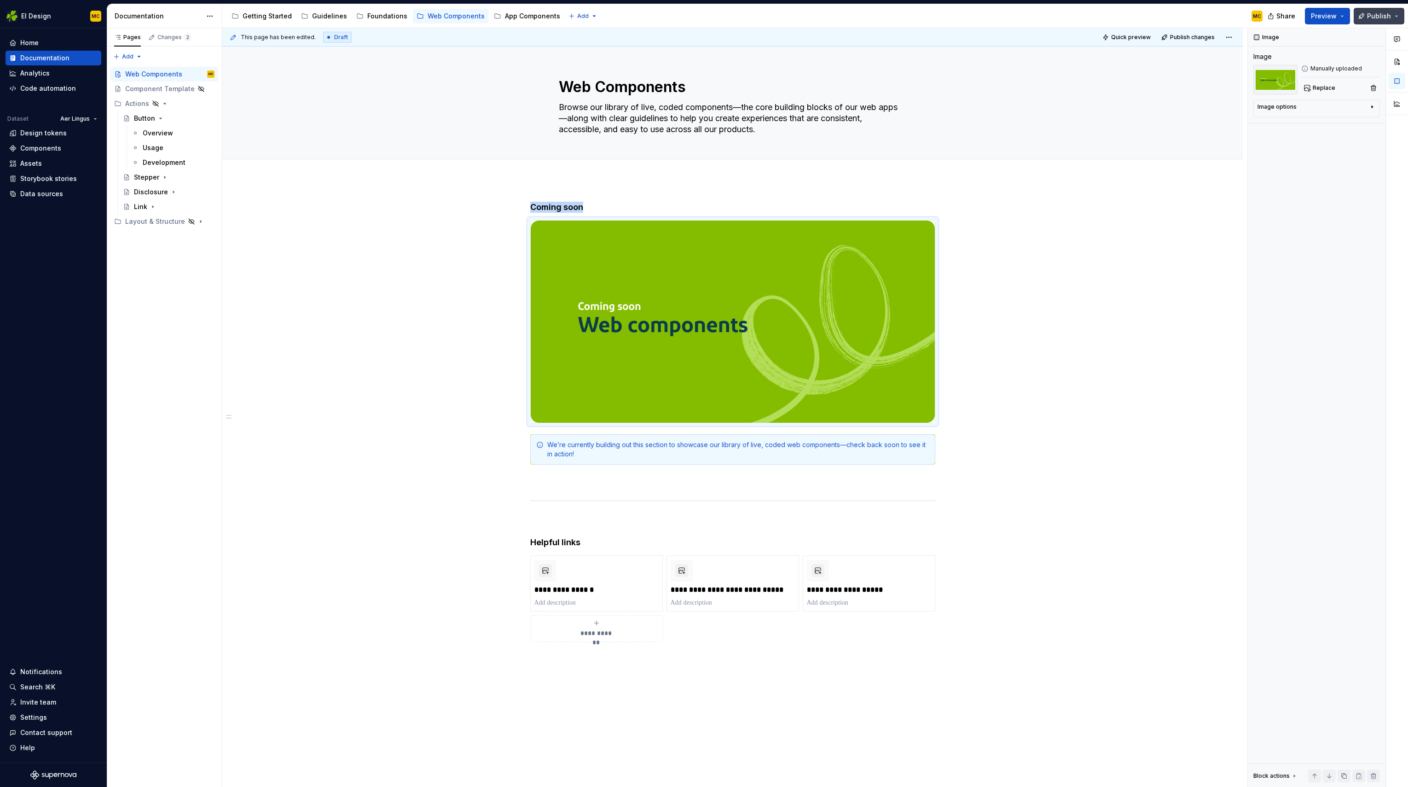
click at [1190, 14] on button "Publish" at bounding box center [1379, 16] width 51 height 17
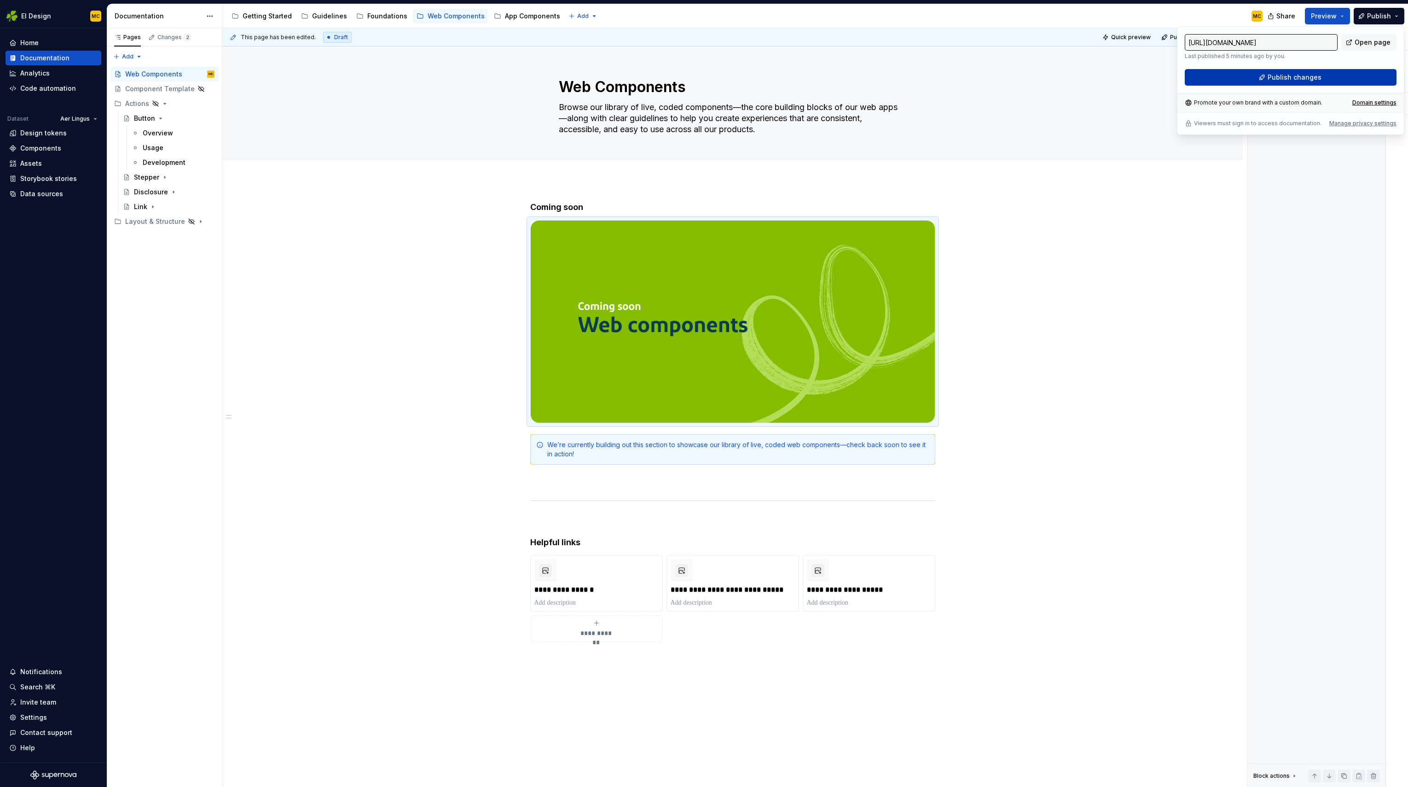
click at [1190, 78] on span "Publish changes" at bounding box center [1295, 77] width 54 height 9
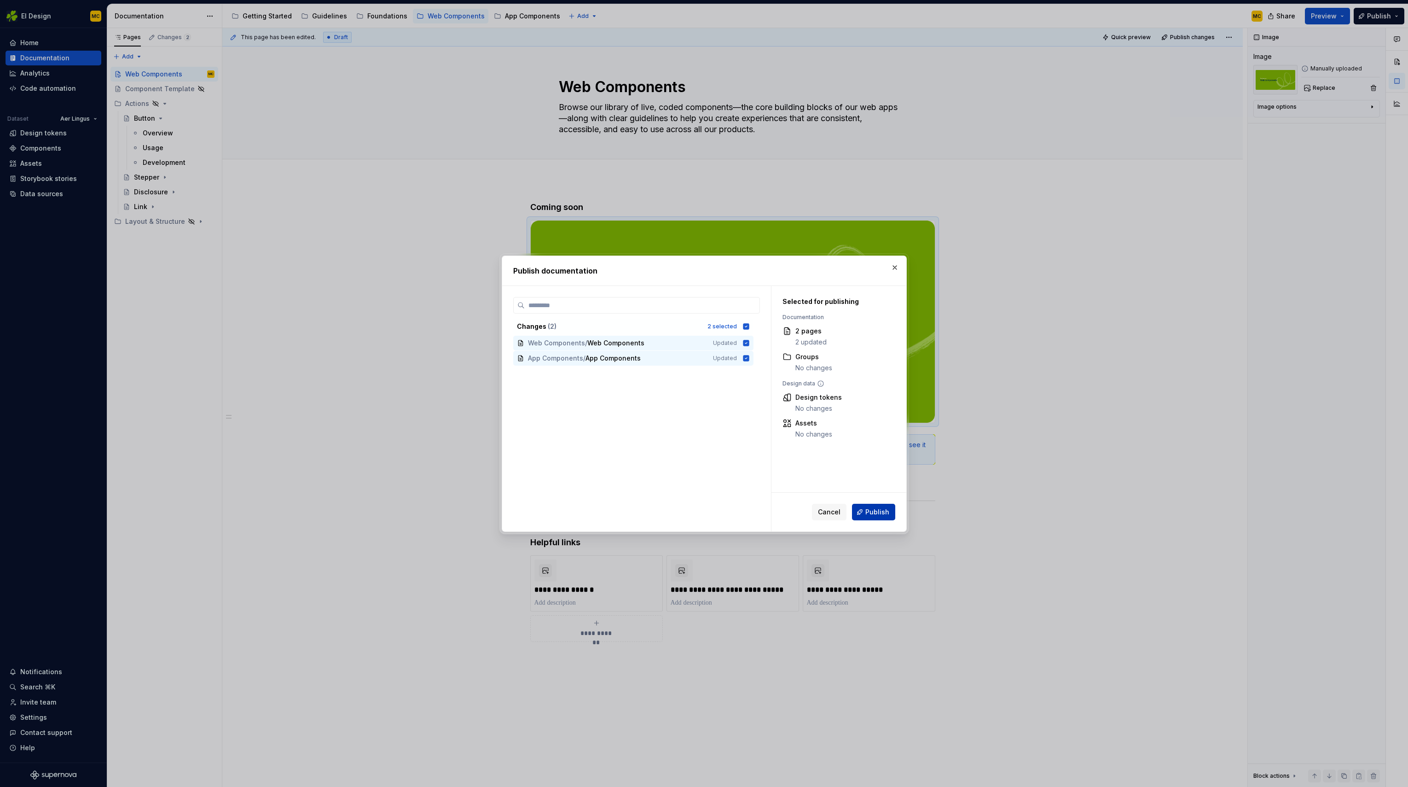
click at [872, 514] on span "Publish" at bounding box center [877, 511] width 24 height 9
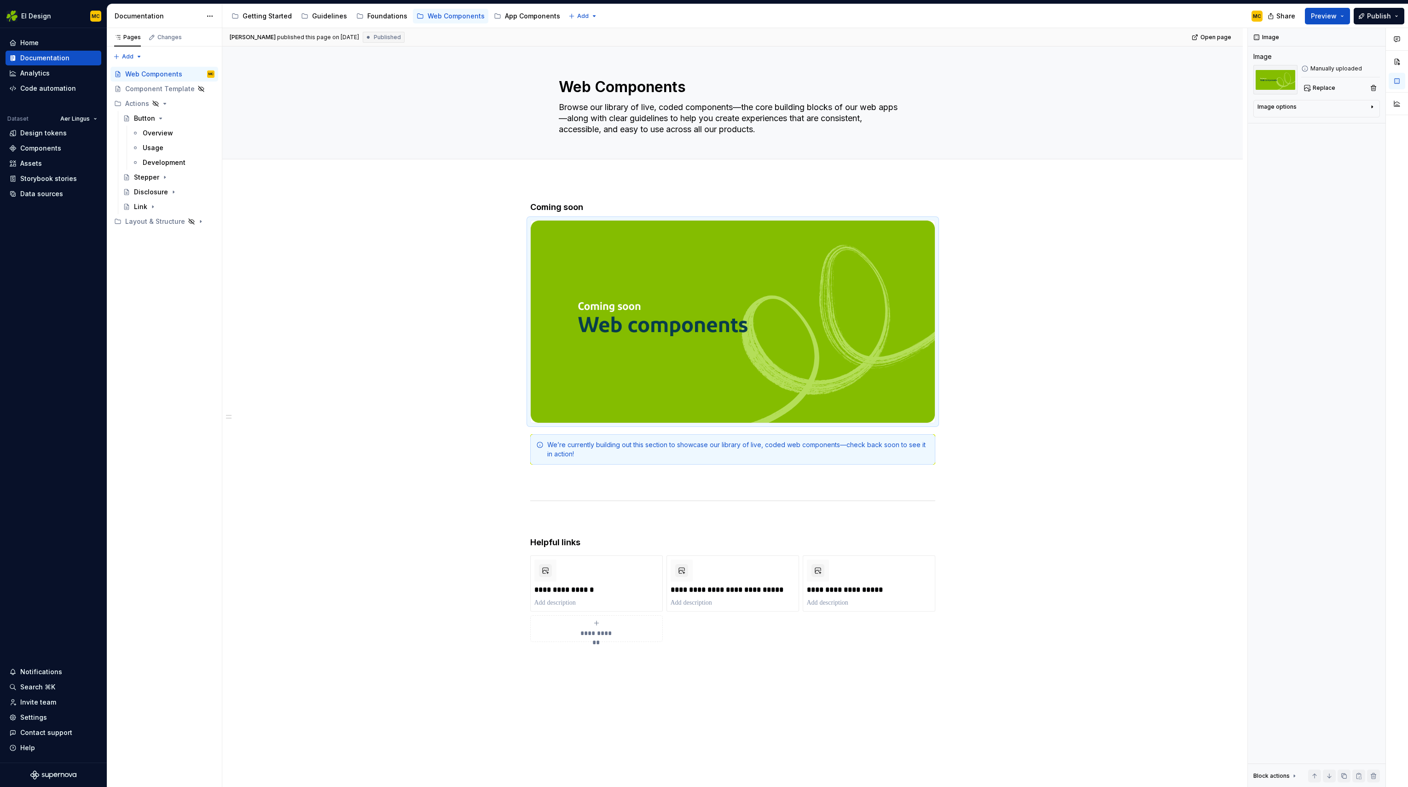
type textarea "*"
